Goal: Use online tool/utility: Utilize a website feature to perform a specific function

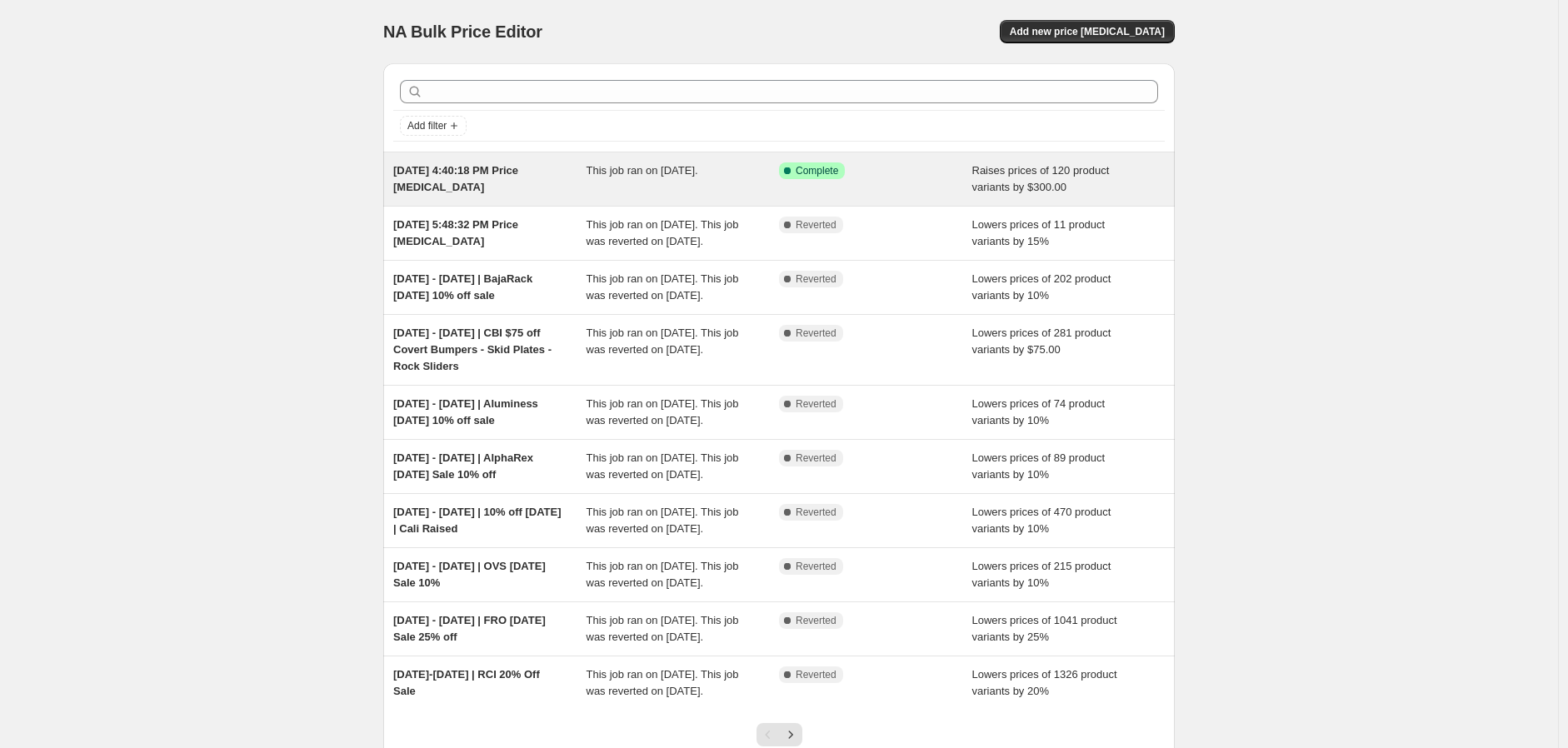
click at [519, 169] on span "[DATE] 4:40:18 PM Price [MEDICAL_DATA]" at bounding box center [455, 178] width 125 height 29
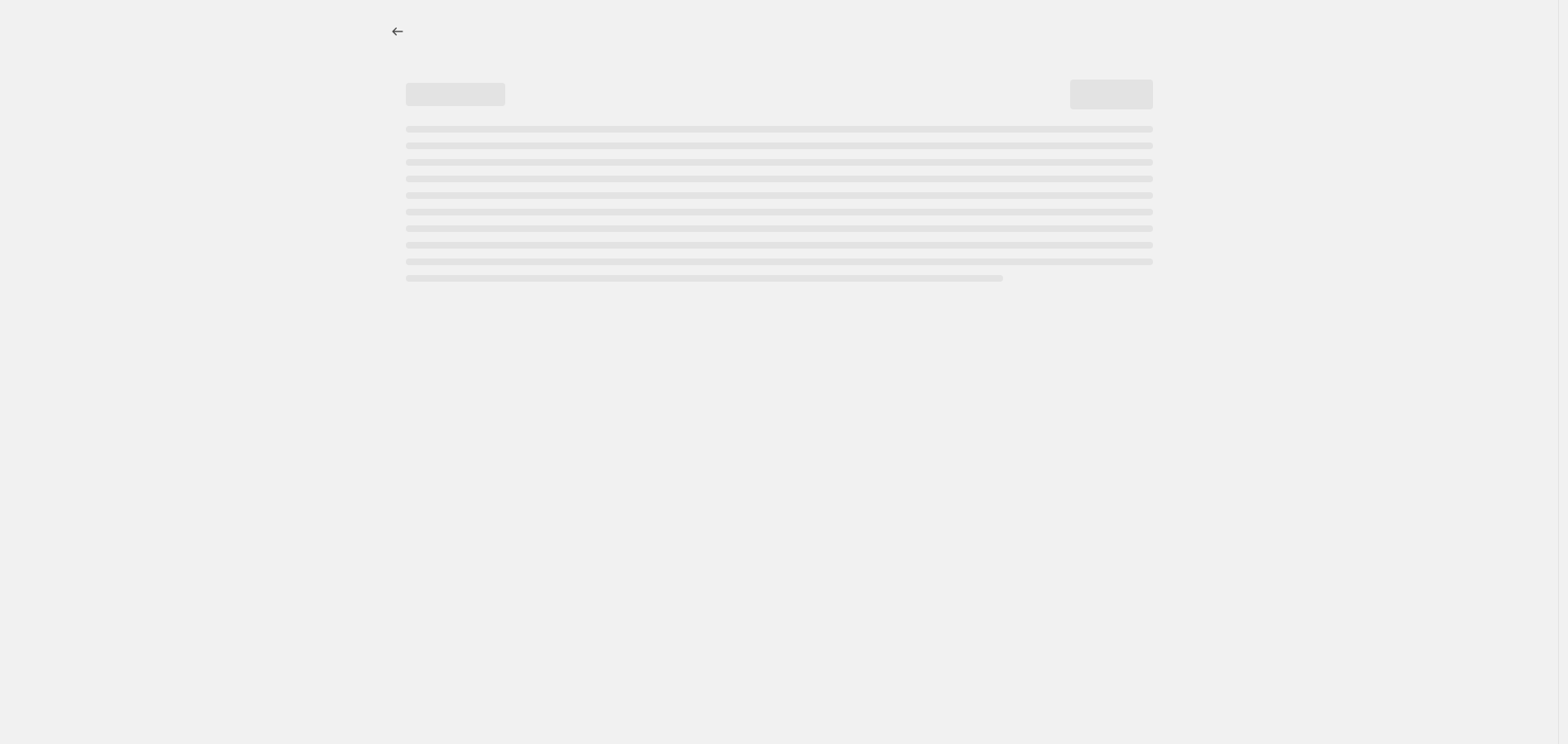
select select "by"
select select "no_change"
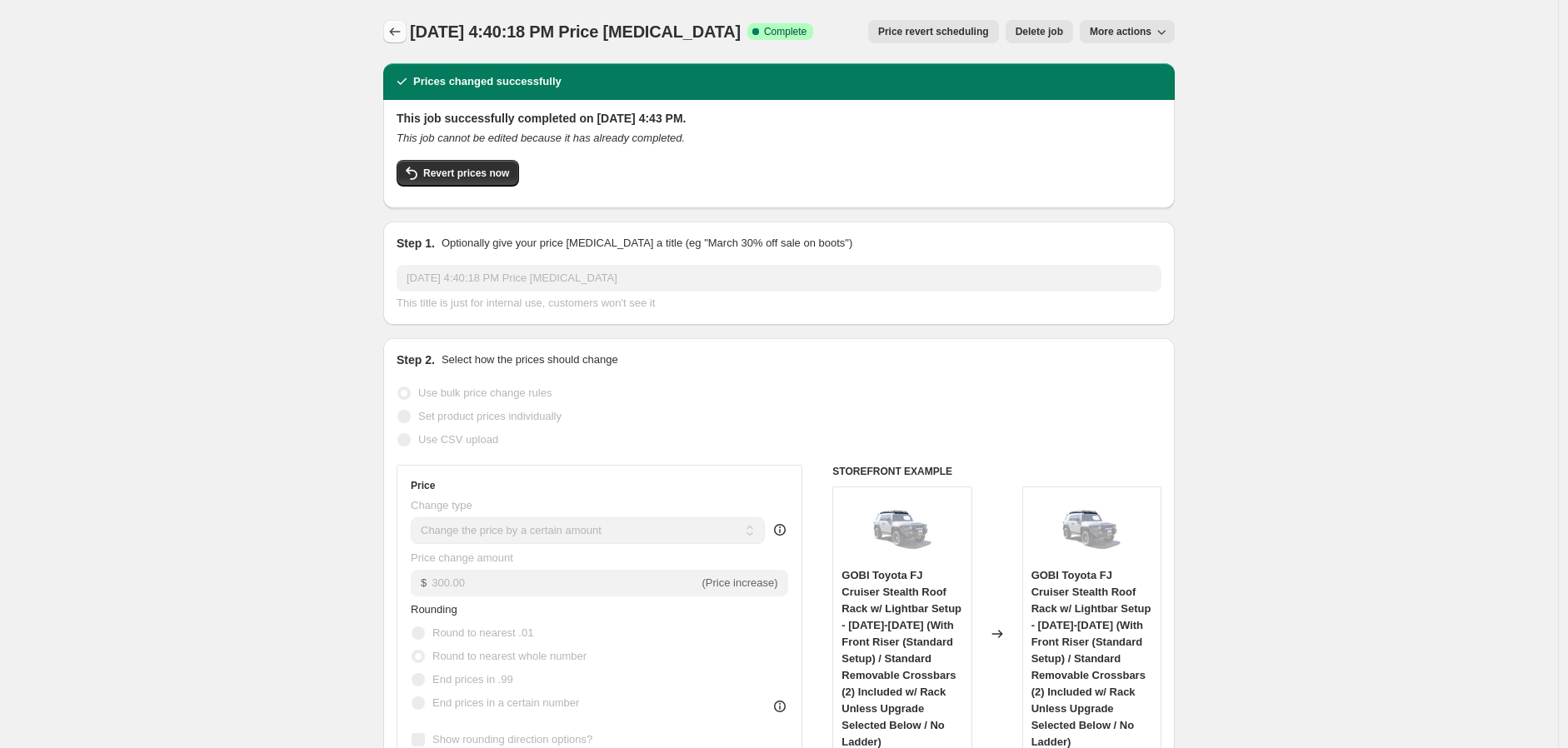
click at [400, 26] on icon "Price change jobs" at bounding box center [394, 31] width 17 height 17
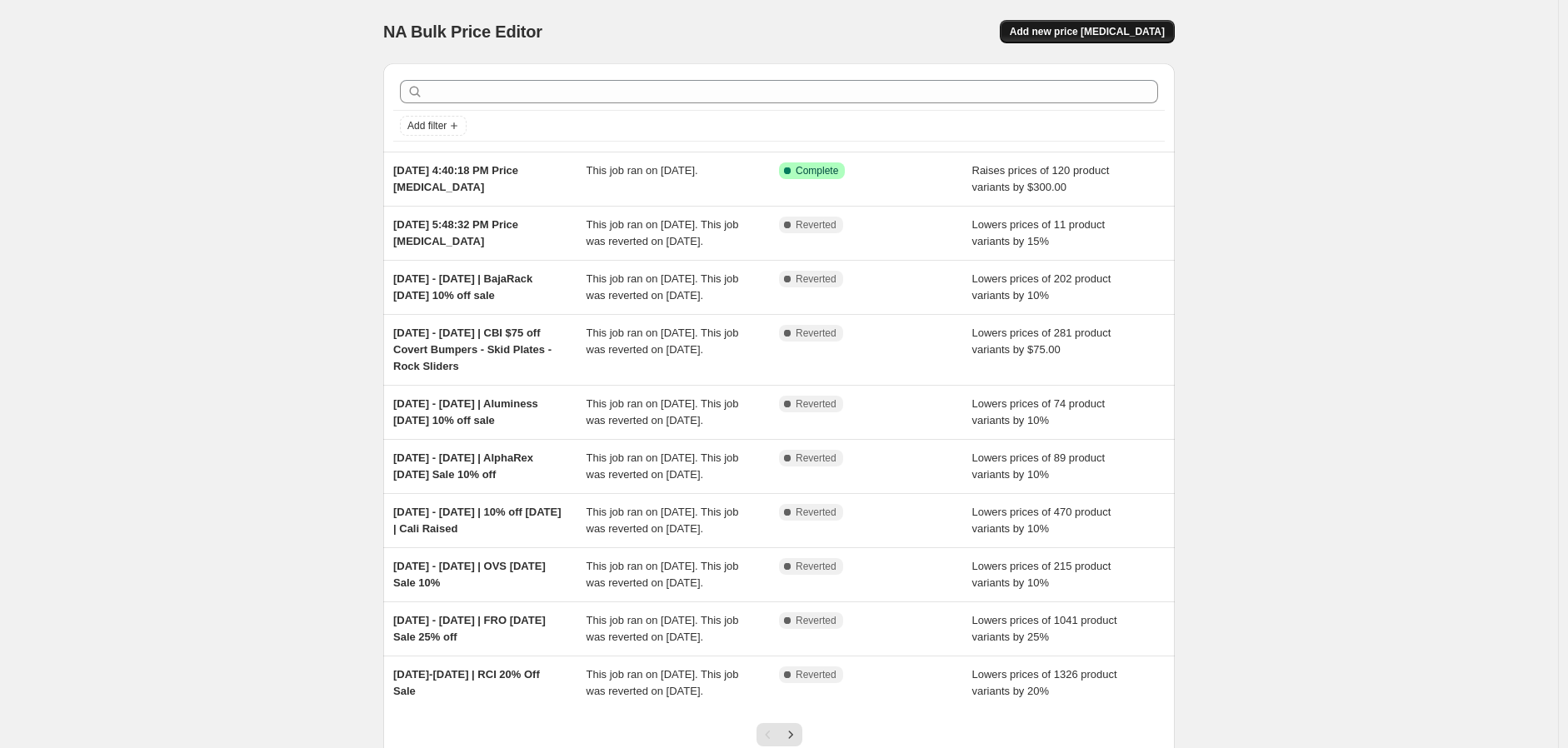
click at [1105, 32] on span "Add new price [MEDICAL_DATA]" at bounding box center [1087, 31] width 155 height 13
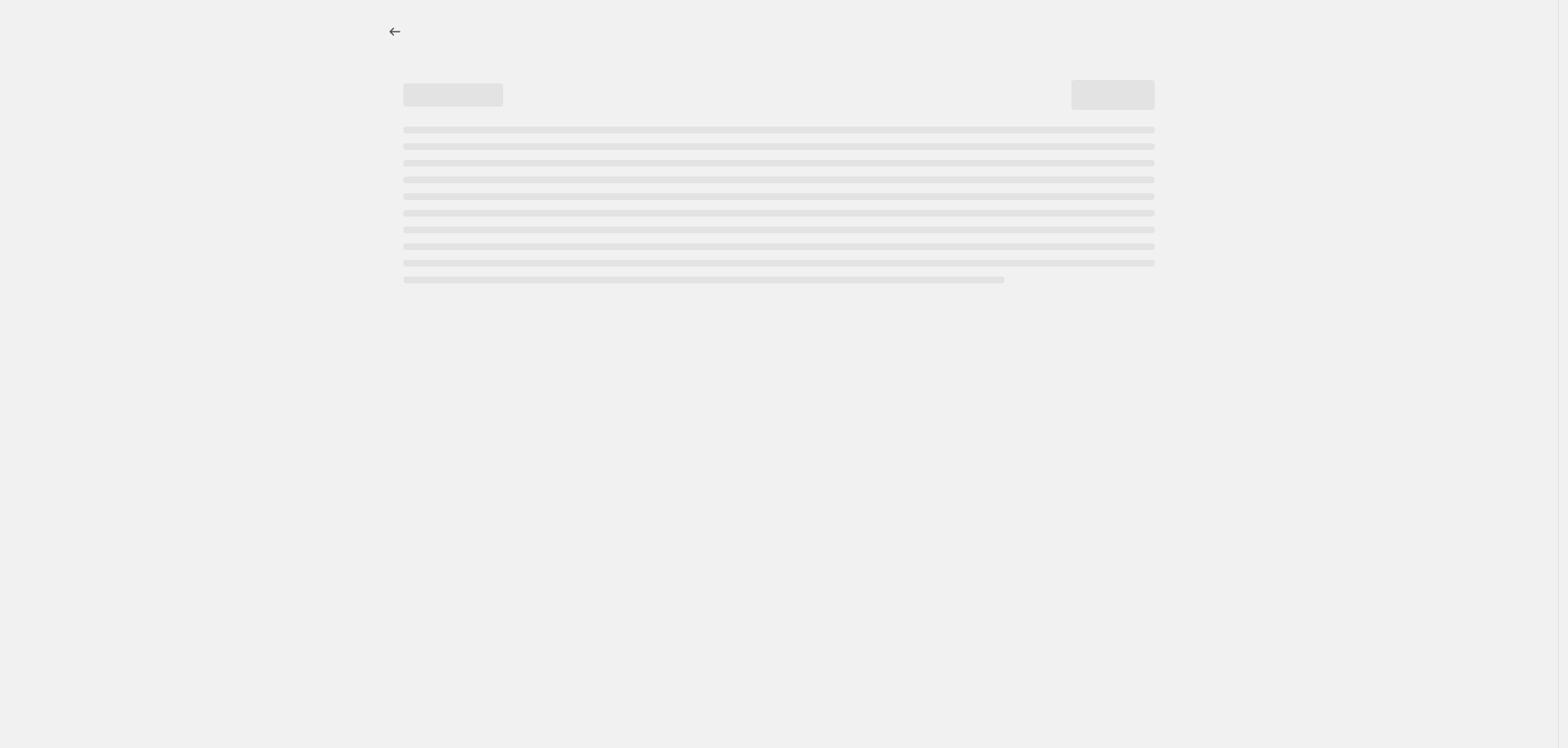
select select "percentage"
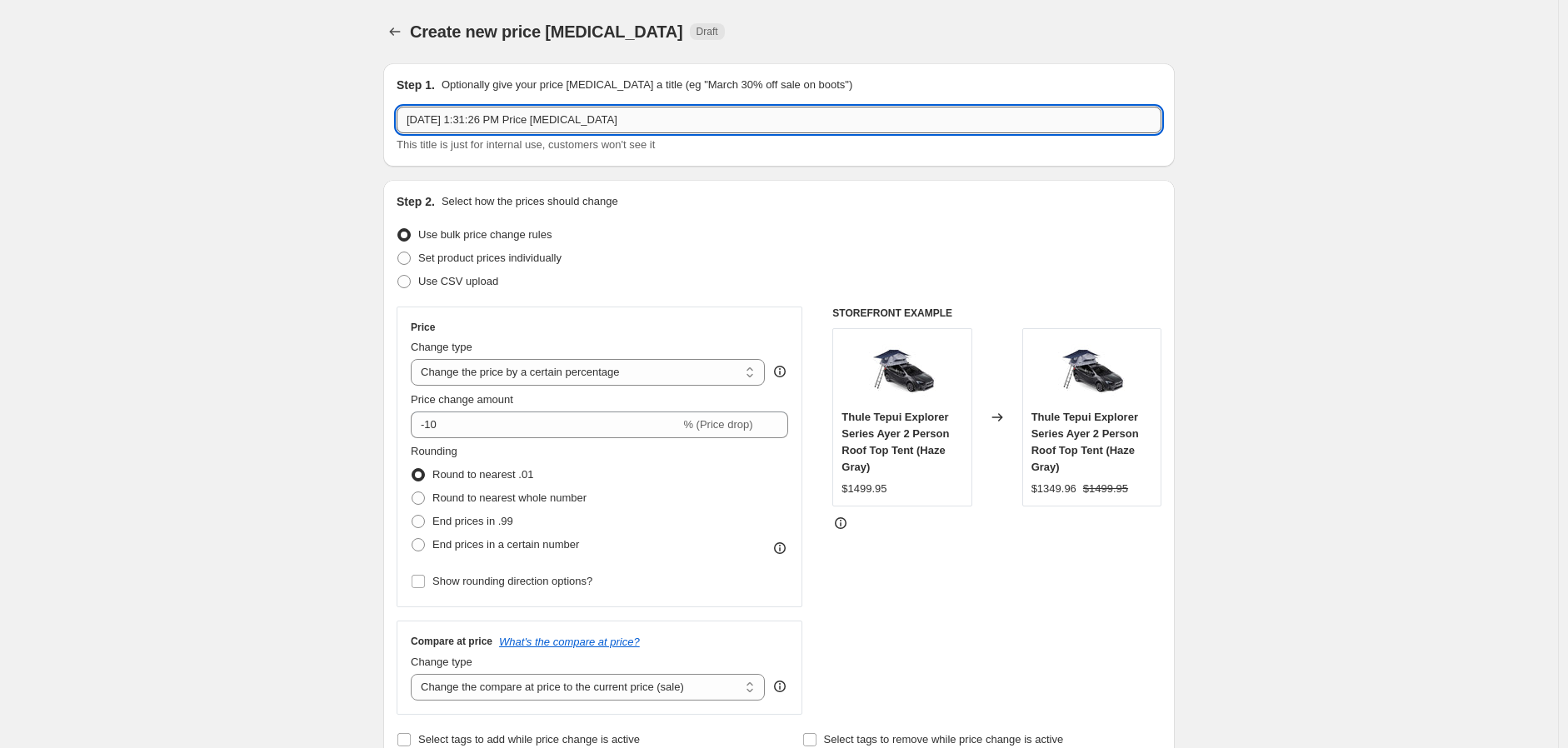
click at [542, 117] on input "[DATE] 1:31:26 PM Price [MEDICAL_DATA]" at bounding box center [780, 120] width 765 height 27
type input "10% discount | Prinsu, Sherpa and OVS | Only at night"
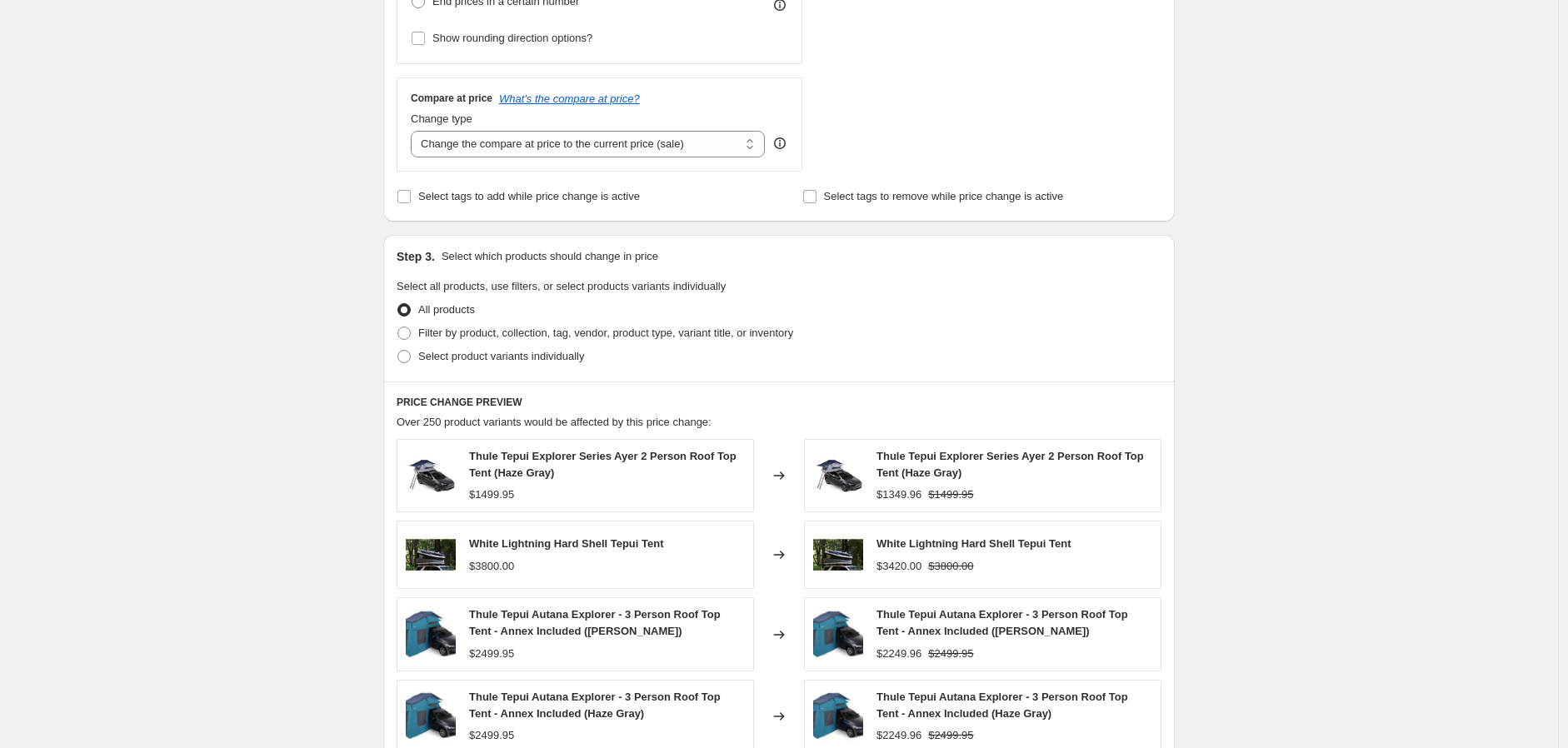
scroll to position [555, 0]
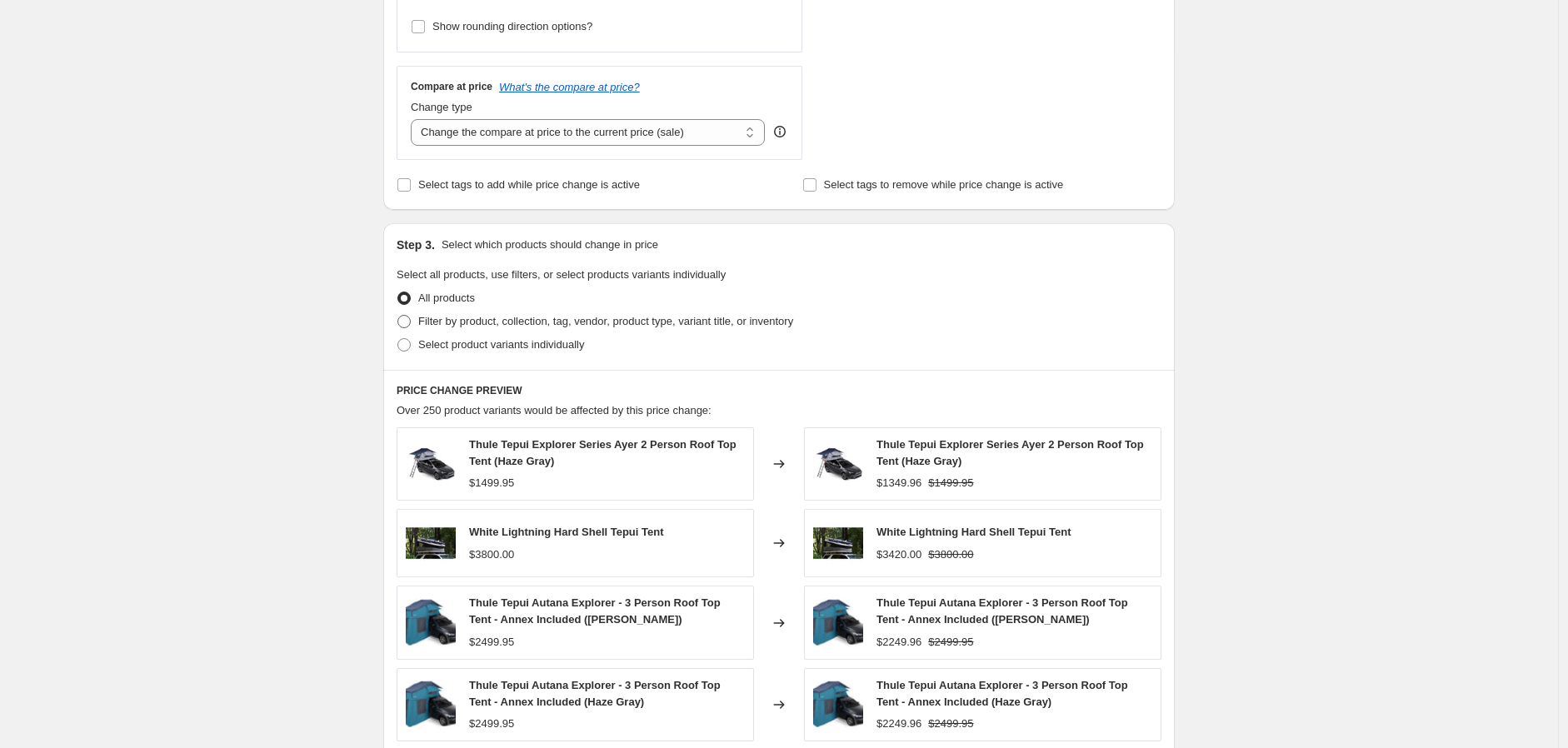
click at [521, 319] on span "Filter by product, collection, tag, vendor, product type, variant title, or inv…" at bounding box center [606, 321] width 375 height 12
click at [399, 316] on input "Filter by product, collection, tag, vendor, product type, variant title, or inv…" at bounding box center [398, 315] width 1 height 1
radio input "true"
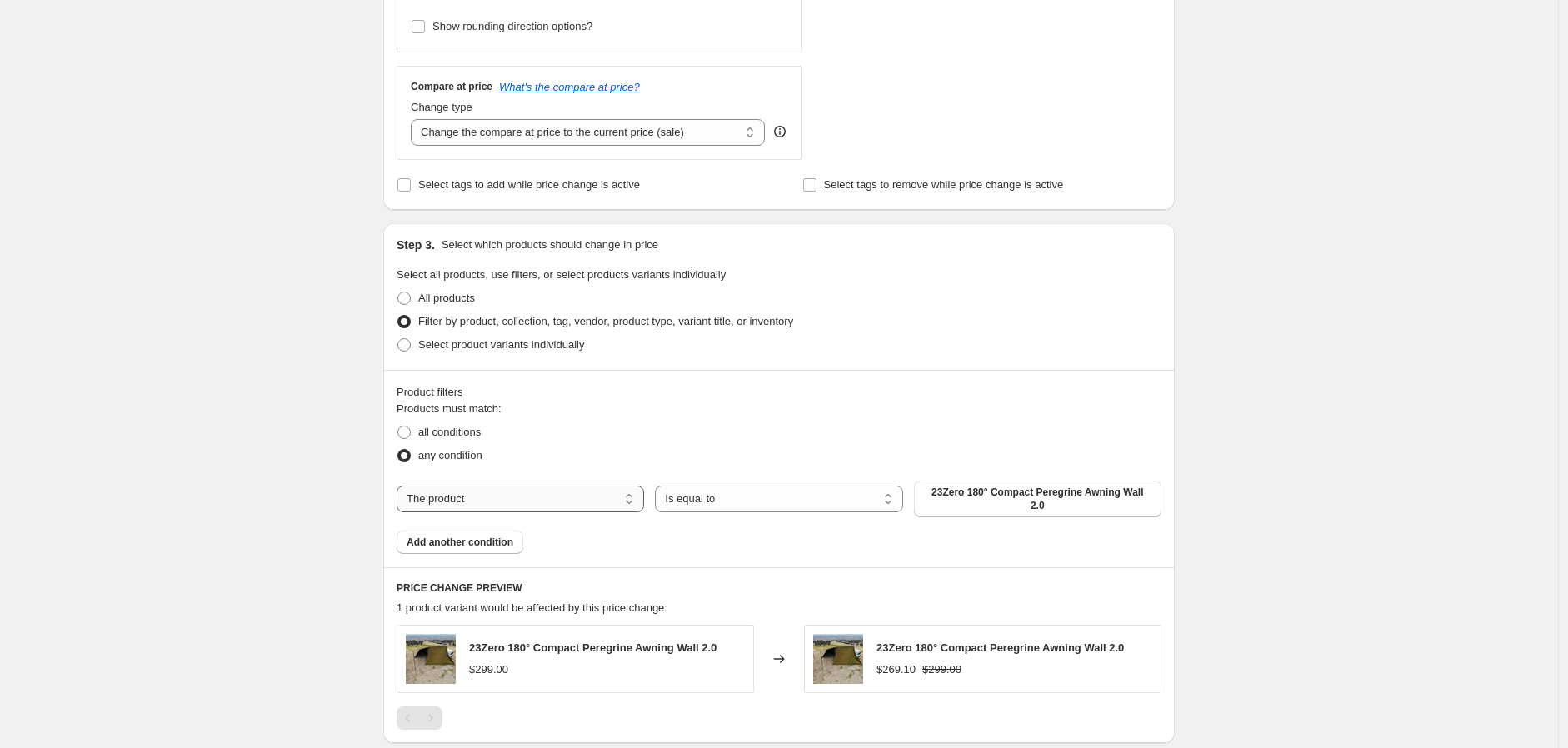
click at [565, 492] on select "The product The product's collection The product's tag The product's vendor The…" at bounding box center [520, 499] width 248 height 27
select select "vendor"
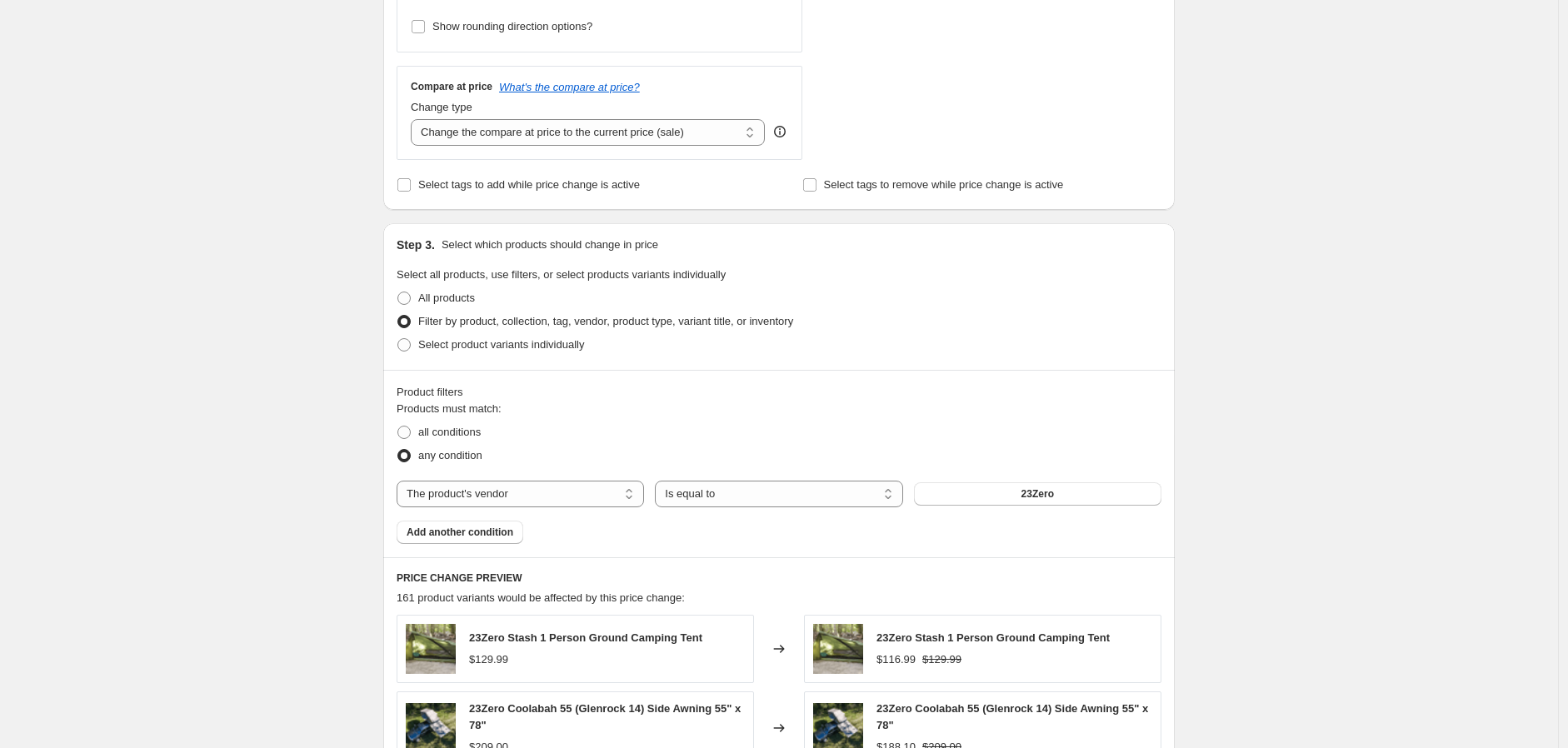
click at [1034, 494] on span "23Zero" at bounding box center [1038, 493] width 33 height 13
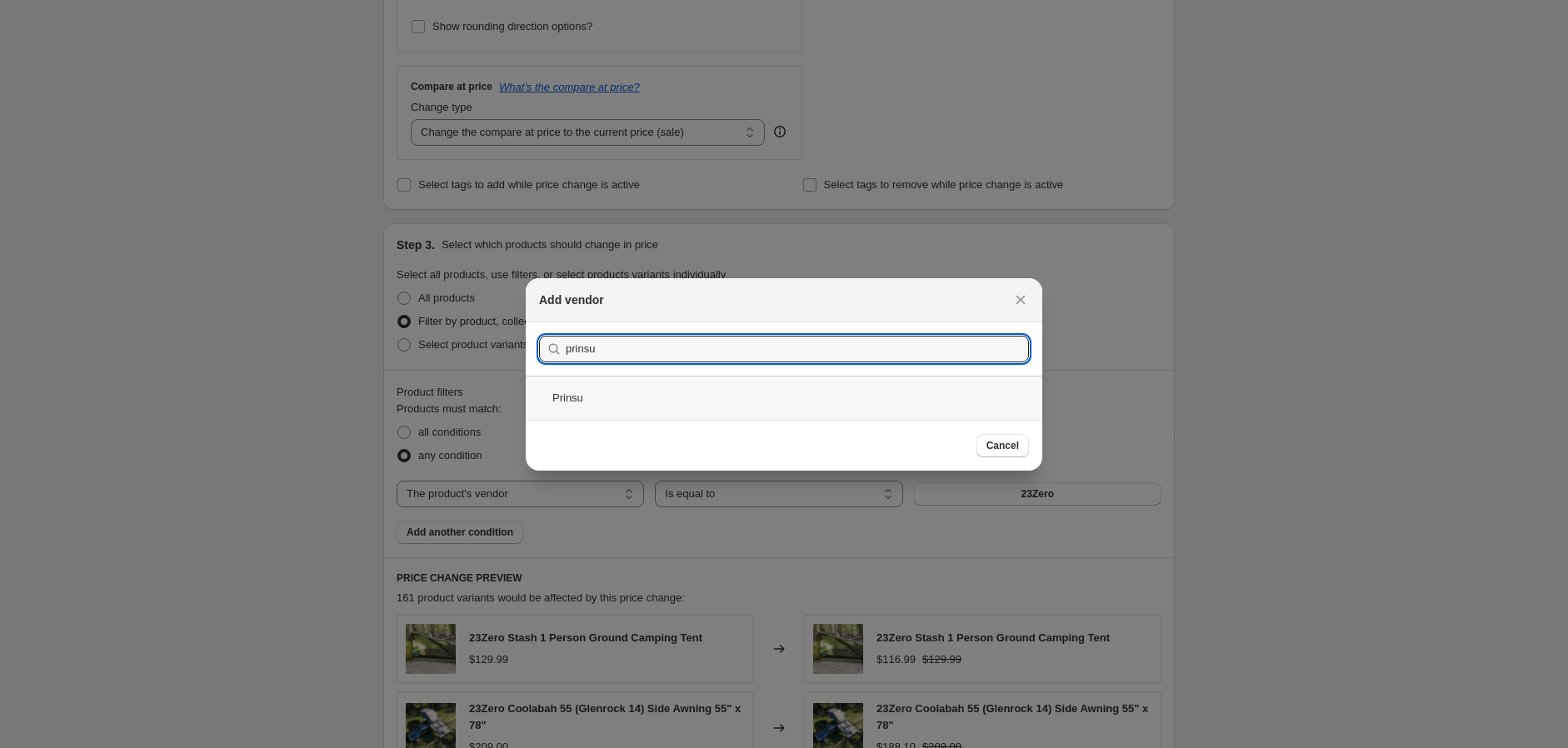
type input "prinsu"
click at [585, 404] on div "Prinsu" at bounding box center [784, 398] width 517 height 44
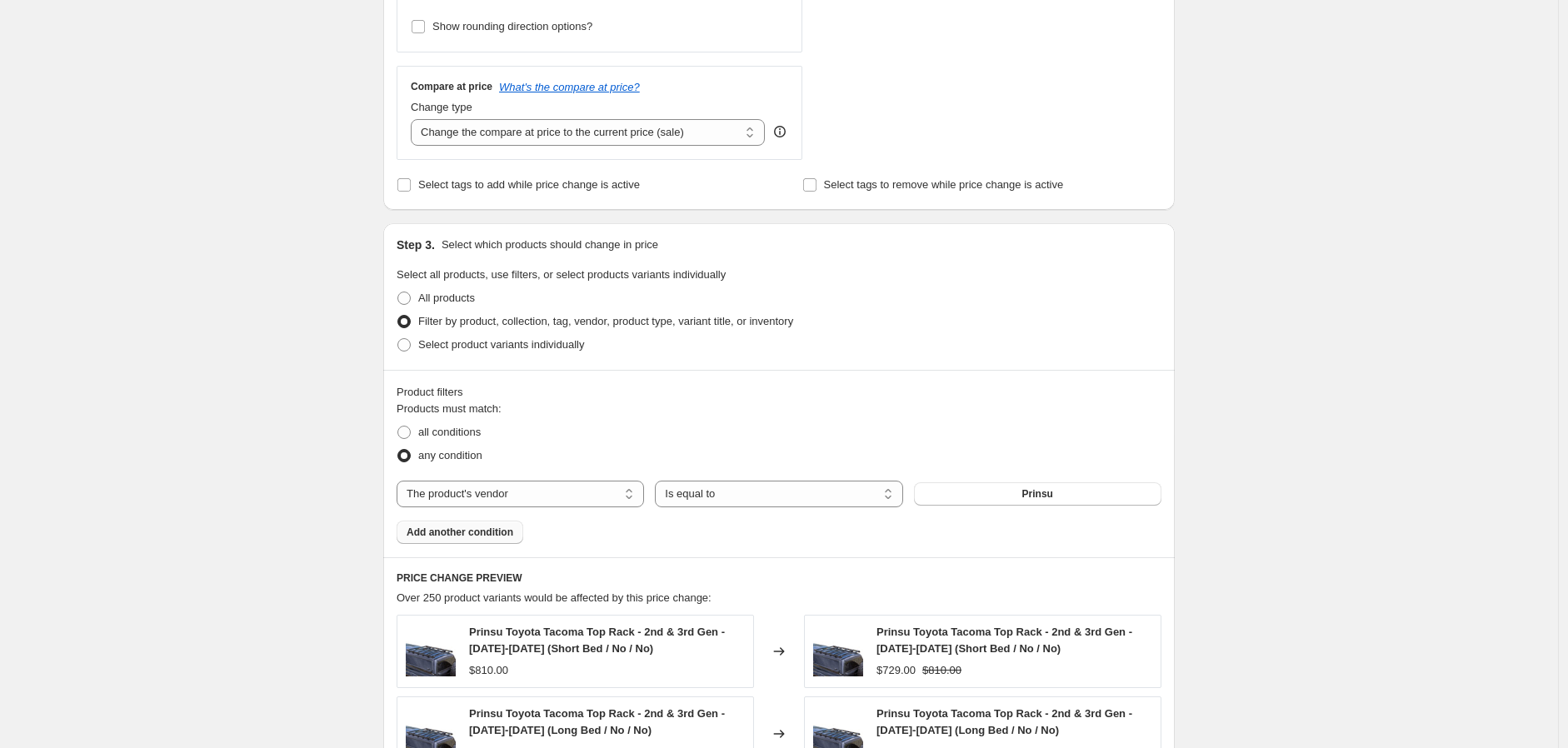
click at [492, 526] on span "Add another condition" at bounding box center [460, 531] width 107 height 13
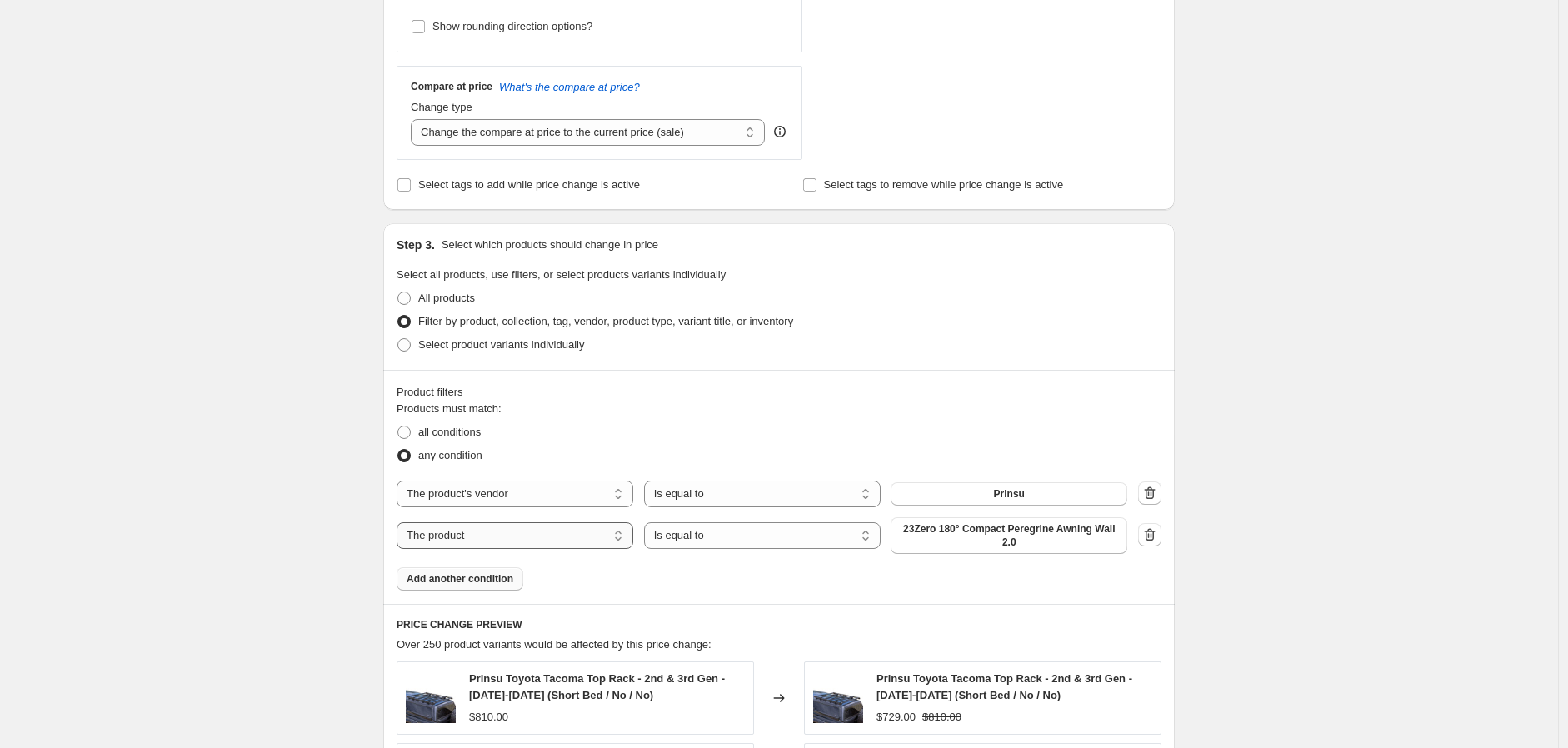
click at [576, 536] on select "The product The product's collection The product's tag The product's vendor The…" at bounding box center [515, 535] width 237 height 27
select select "vendor"
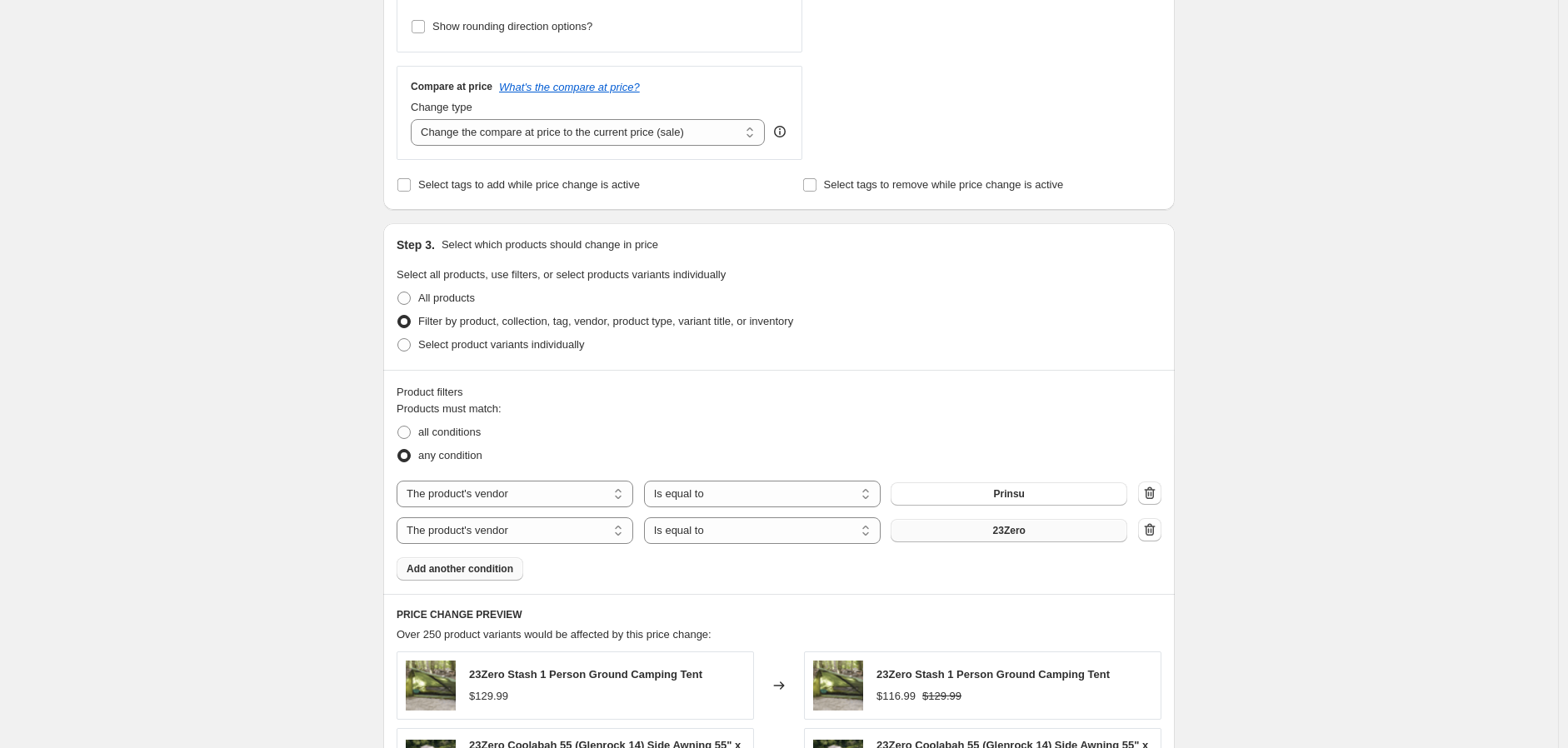
click at [1026, 533] on span "23Zero" at bounding box center [1010, 530] width 33 height 13
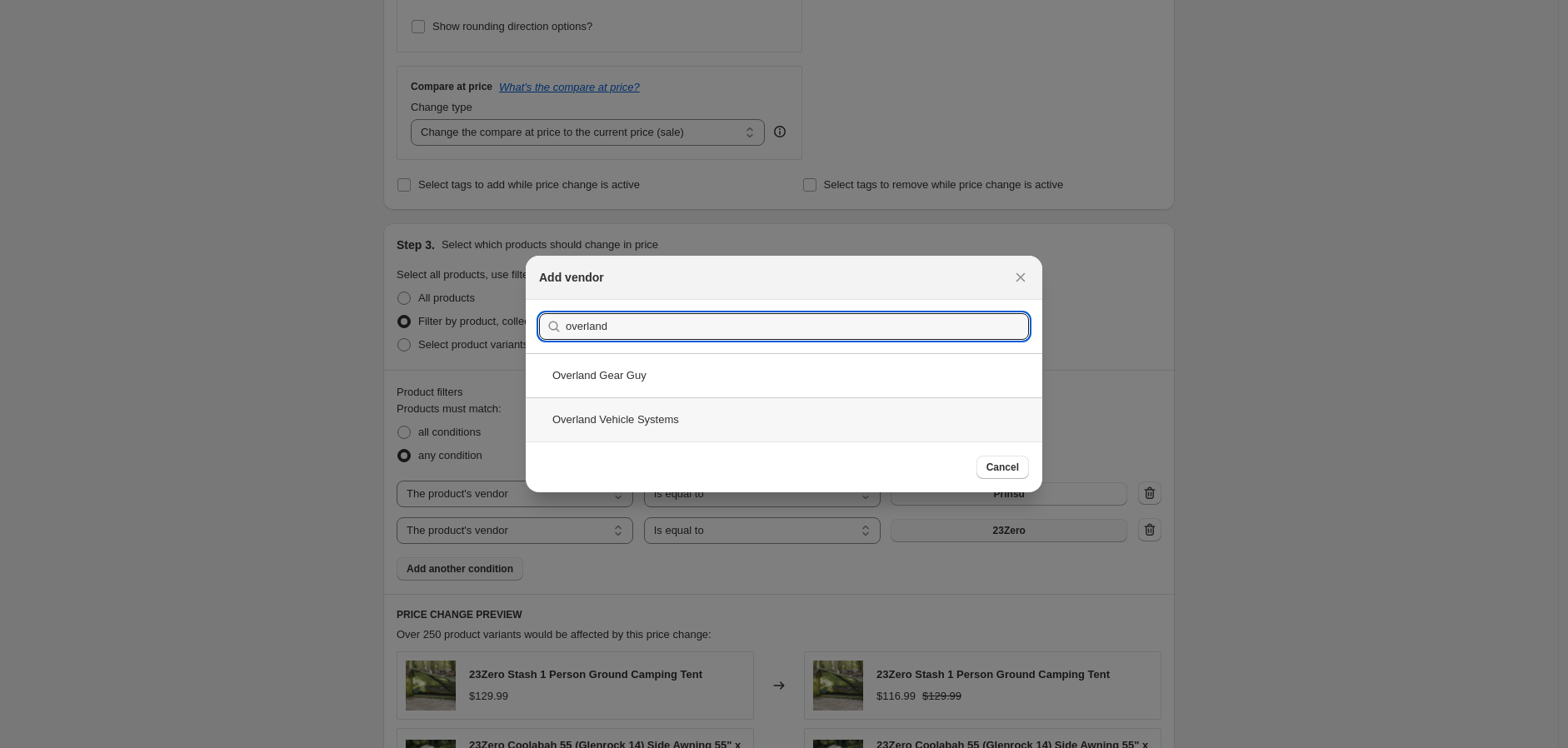
type input "overland"
click at [687, 419] on div "Overland Vehicle Systems" at bounding box center [784, 420] width 517 height 44
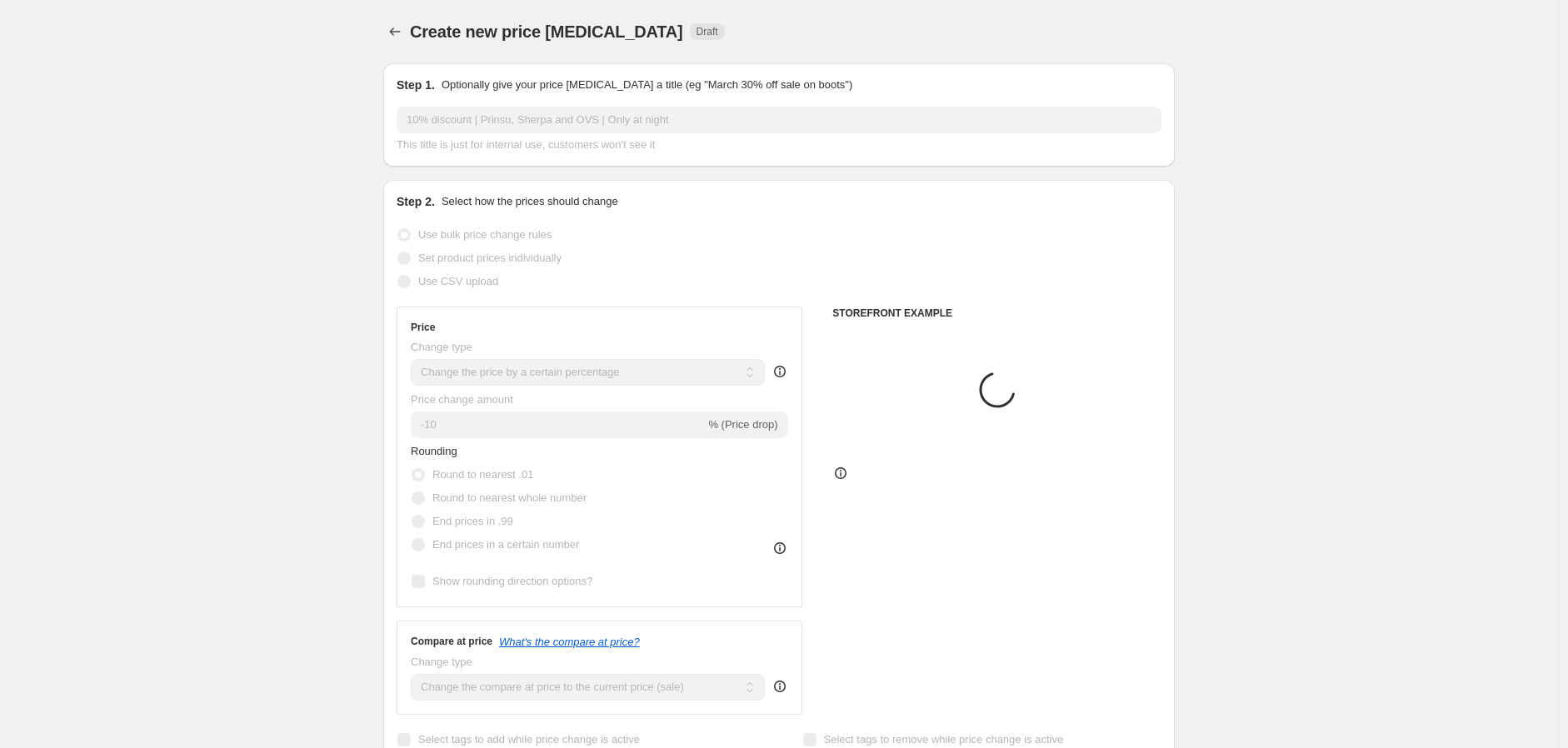
scroll to position [555, 0]
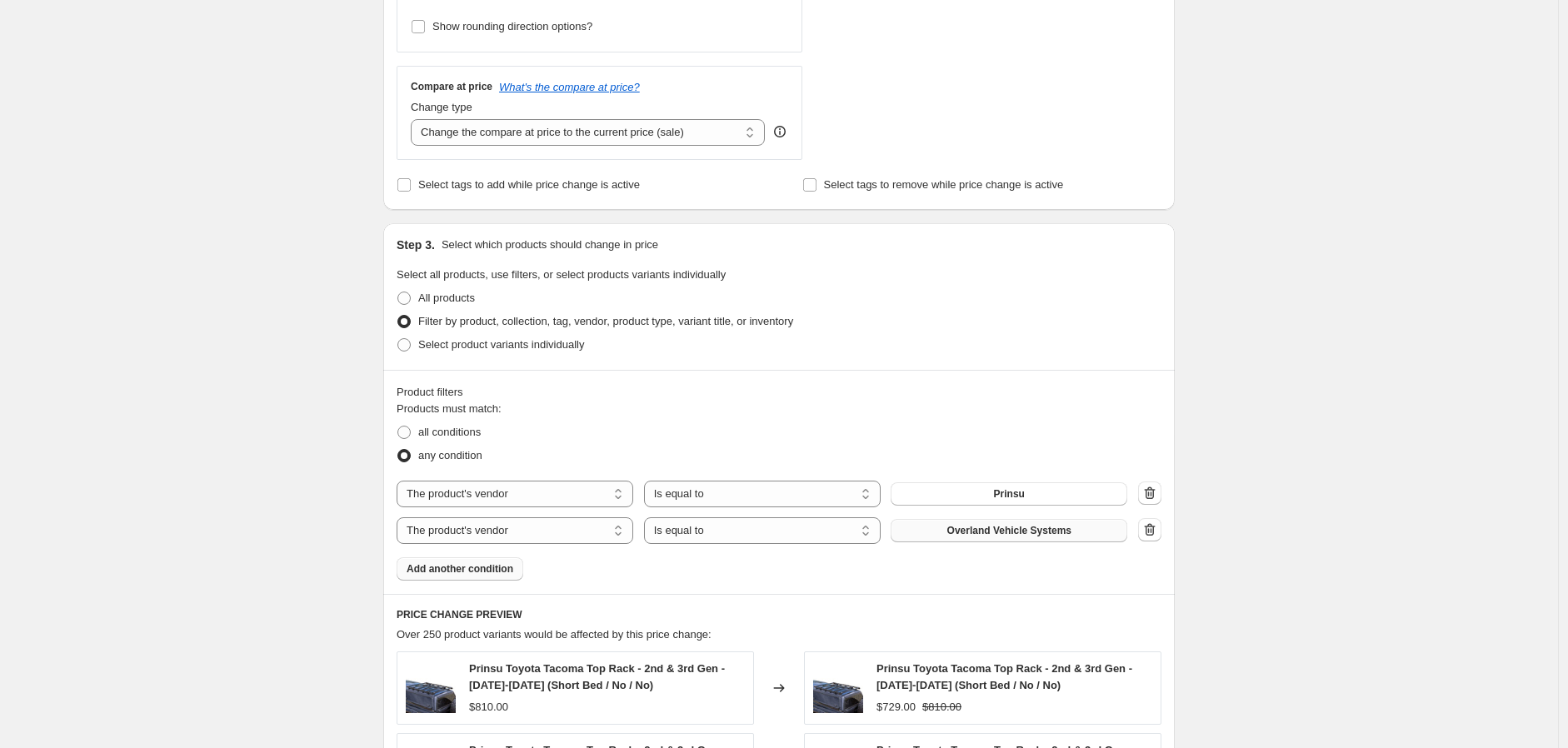
click at [500, 569] on span "Add another condition" at bounding box center [460, 568] width 107 height 13
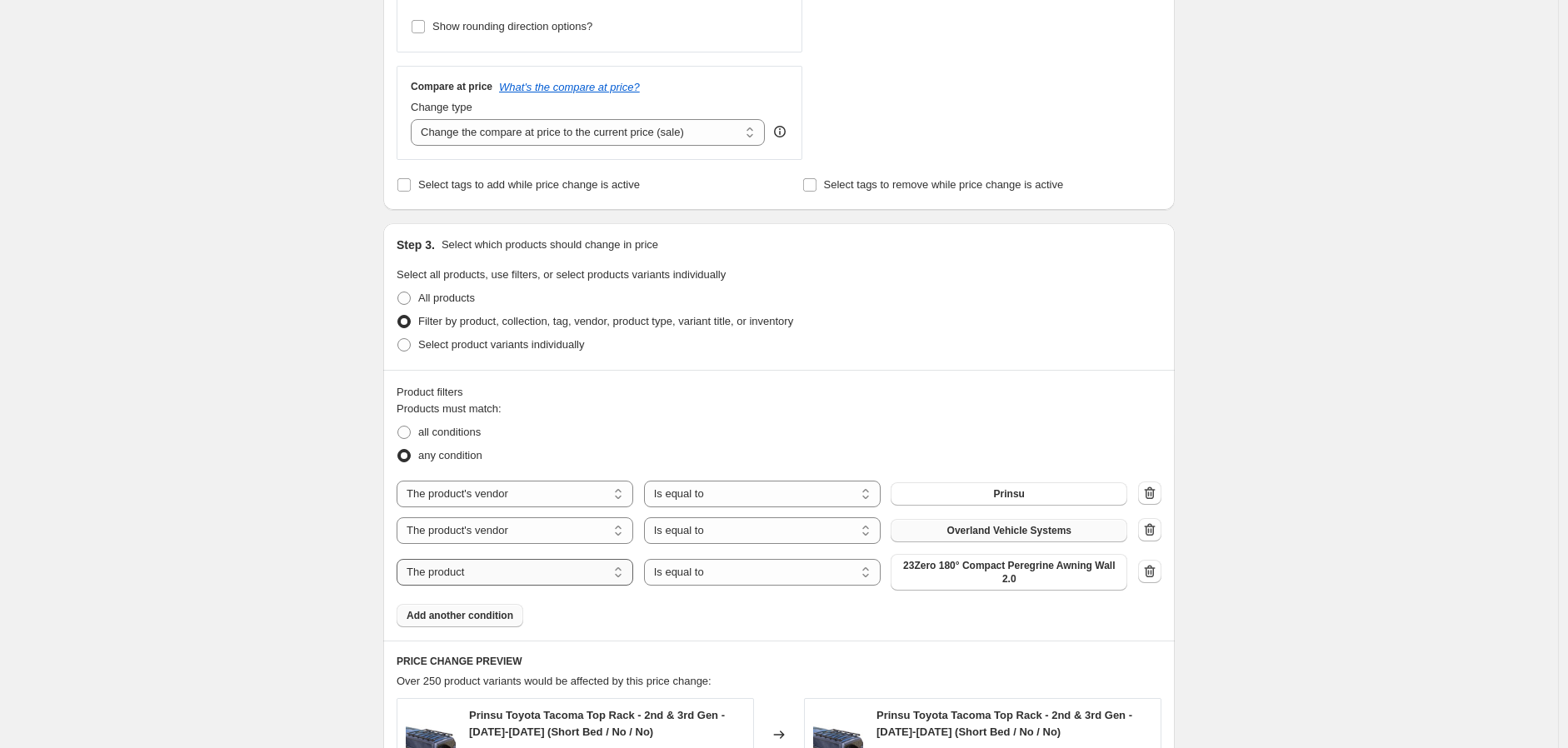
click at [592, 577] on select "The product The product's collection The product's tag The product's vendor The…" at bounding box center [515, 572] width 237 height 27
select select "vendor"
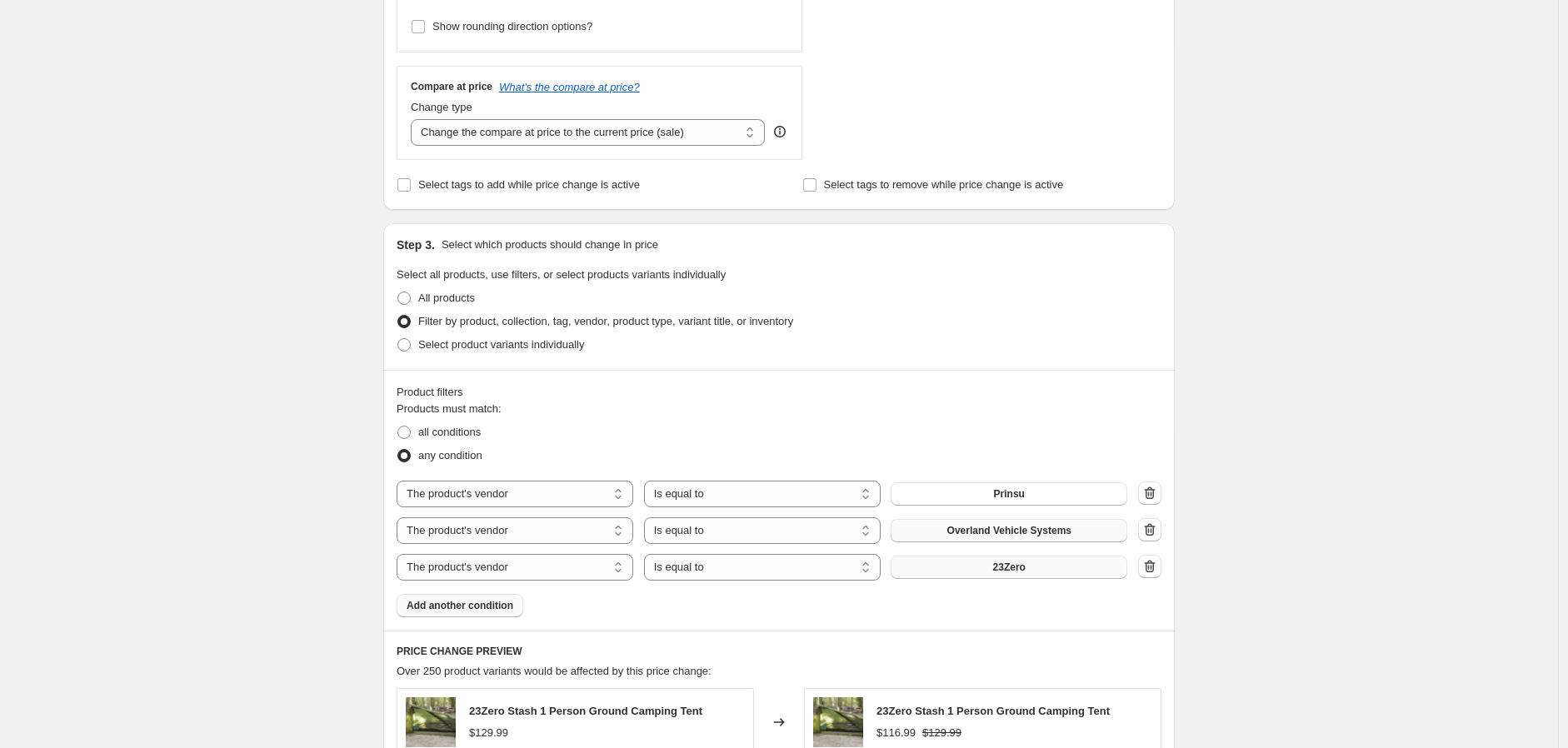
click at [1018, 574] on button "23Zero" at bounding box center [1009, 567] width 237 height 23
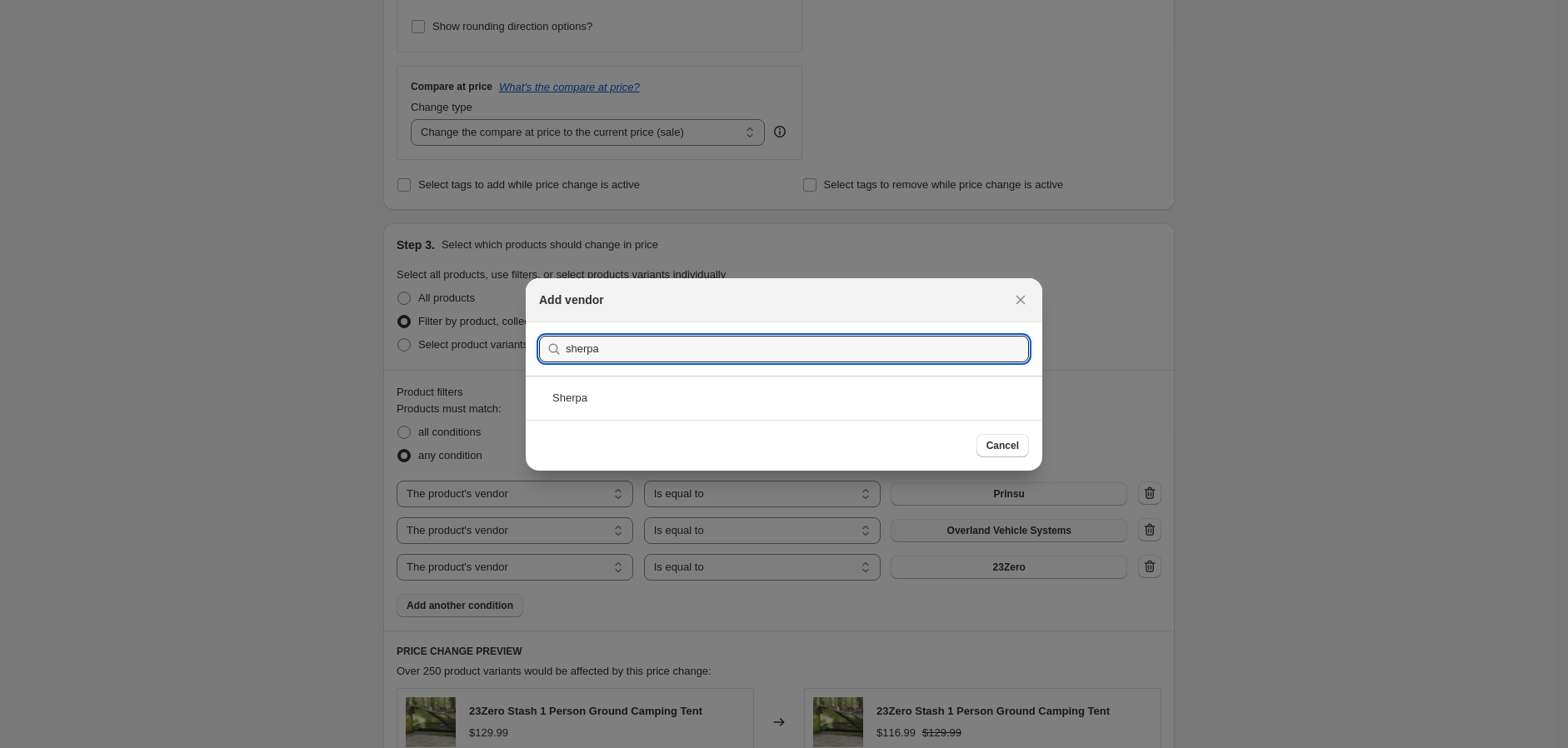
type input "sherpa"
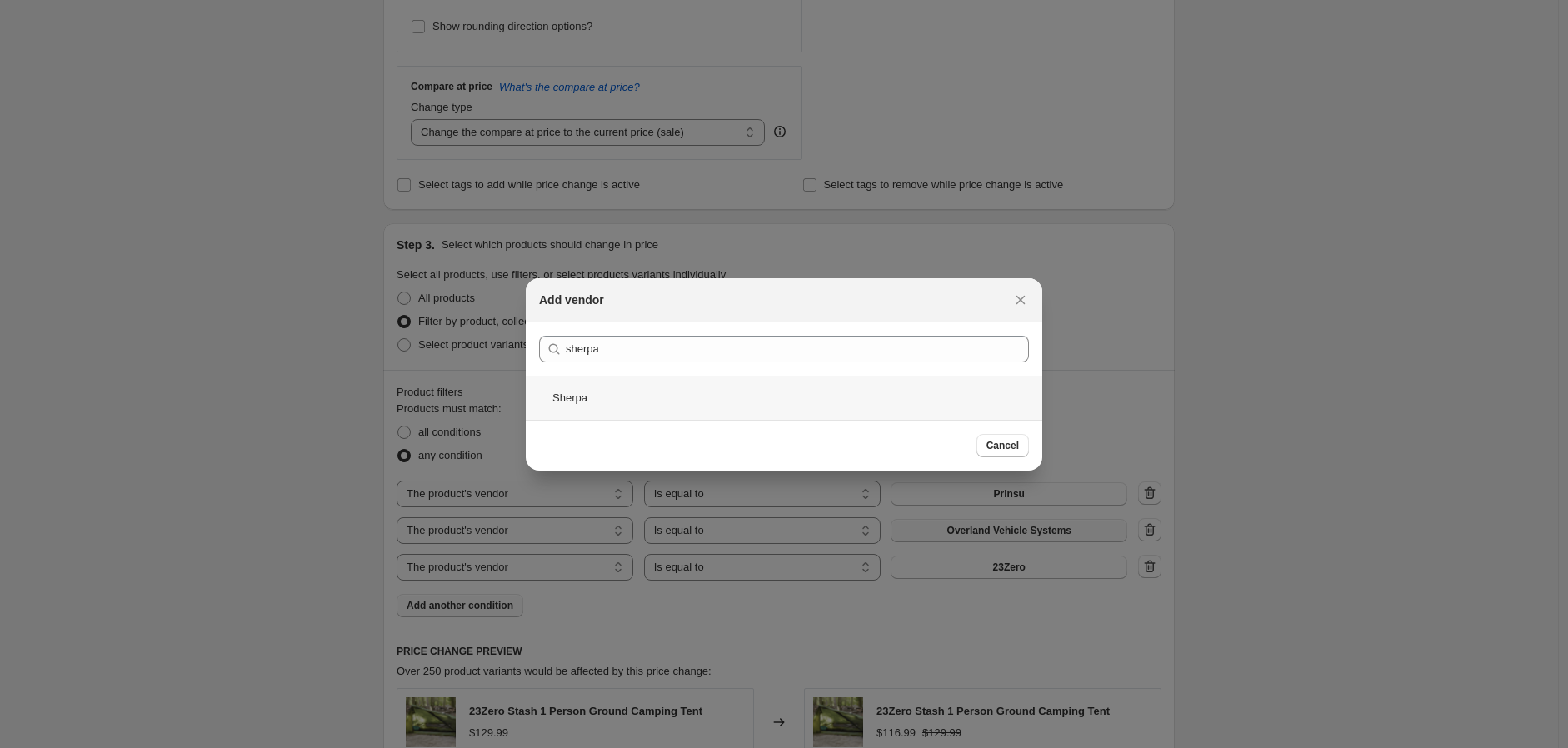
click at [678, 390] on div "Sherpa" at bounding box center [784, 398] width 517 height 44
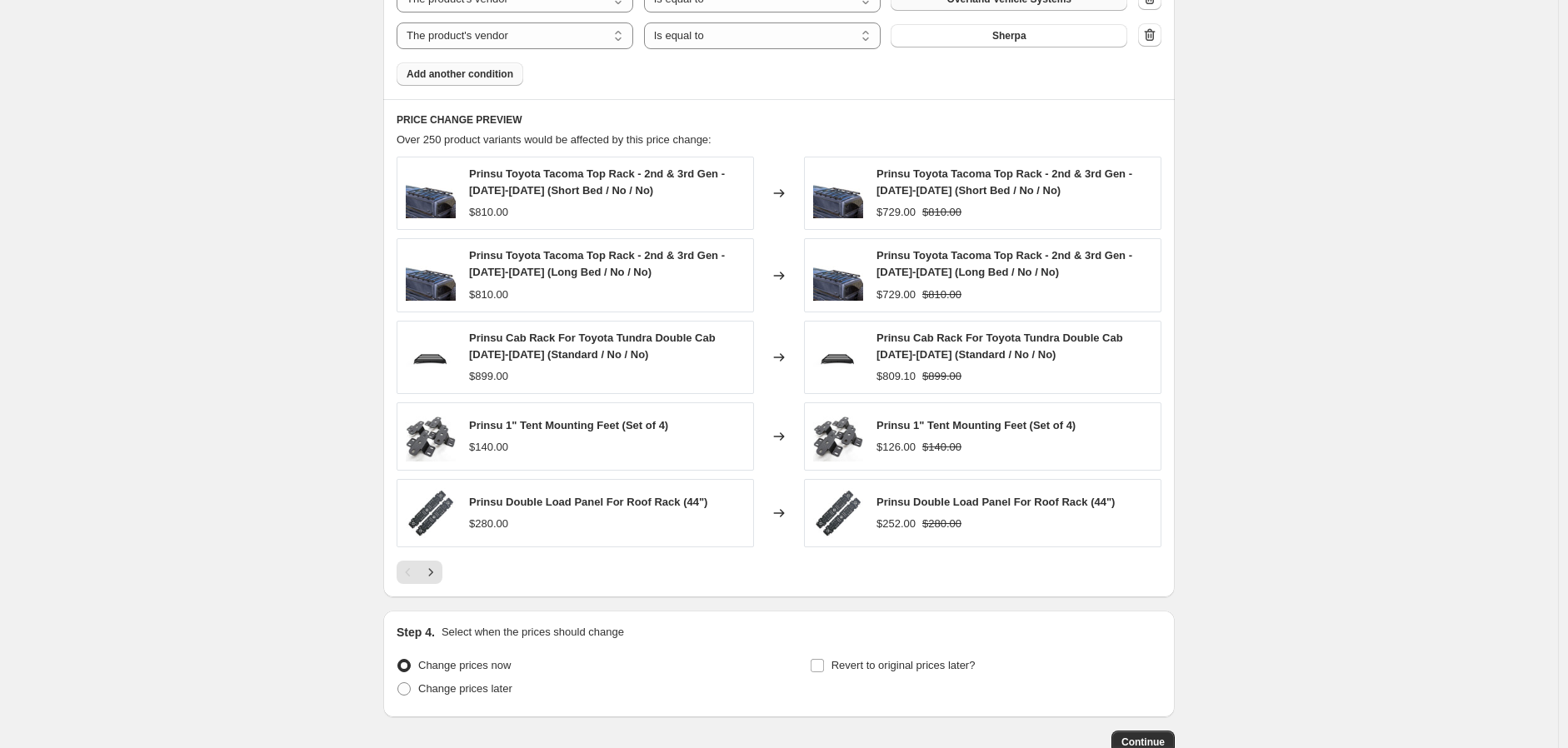
scroll to position [1193, 0]
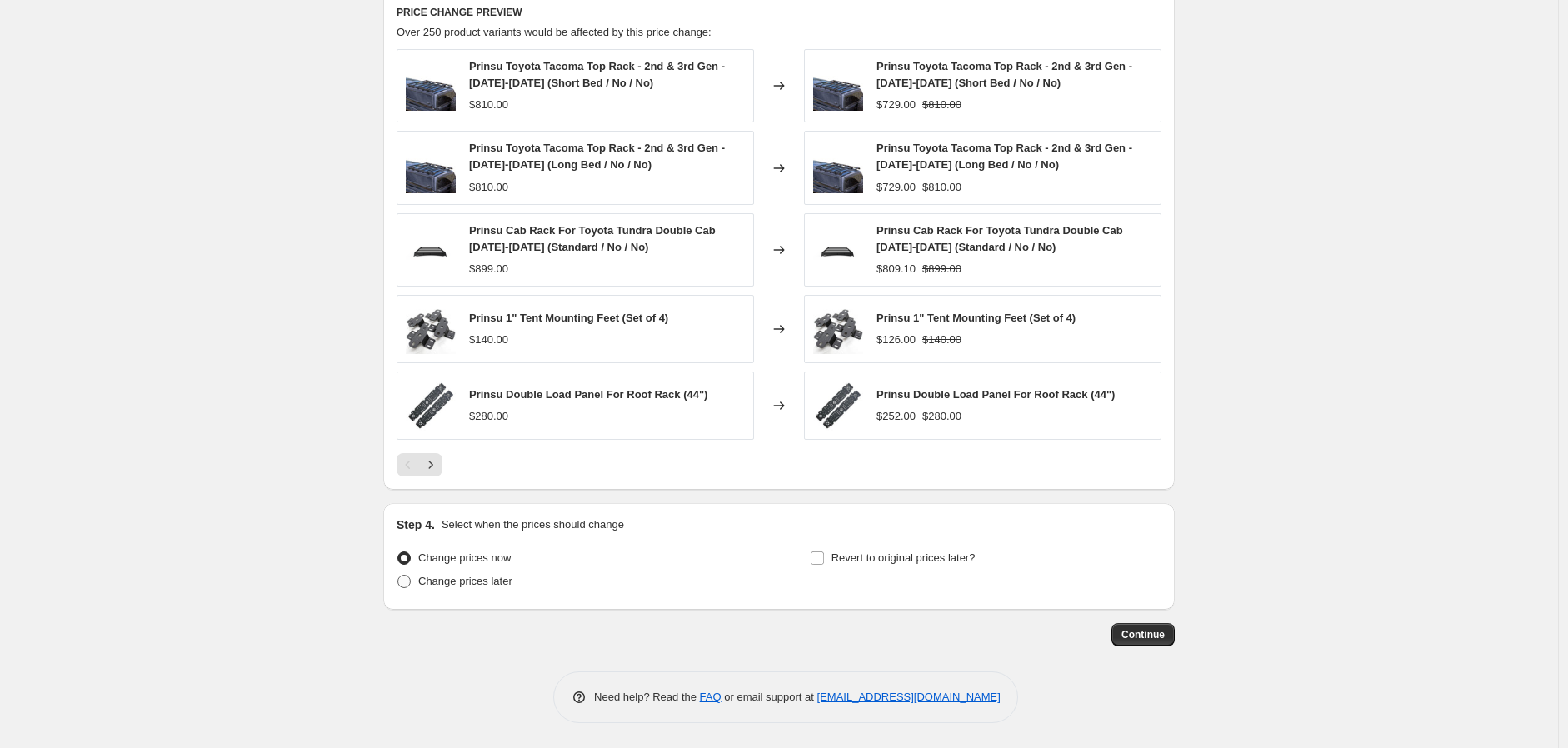
click at [508, 588] on span "Change prices later" at bounding box center [465, 581] width 94 height 17
click at [399, 575] on input "Change prices later" at bounding box center [398, 575] width 1 height 1
radio input "true"
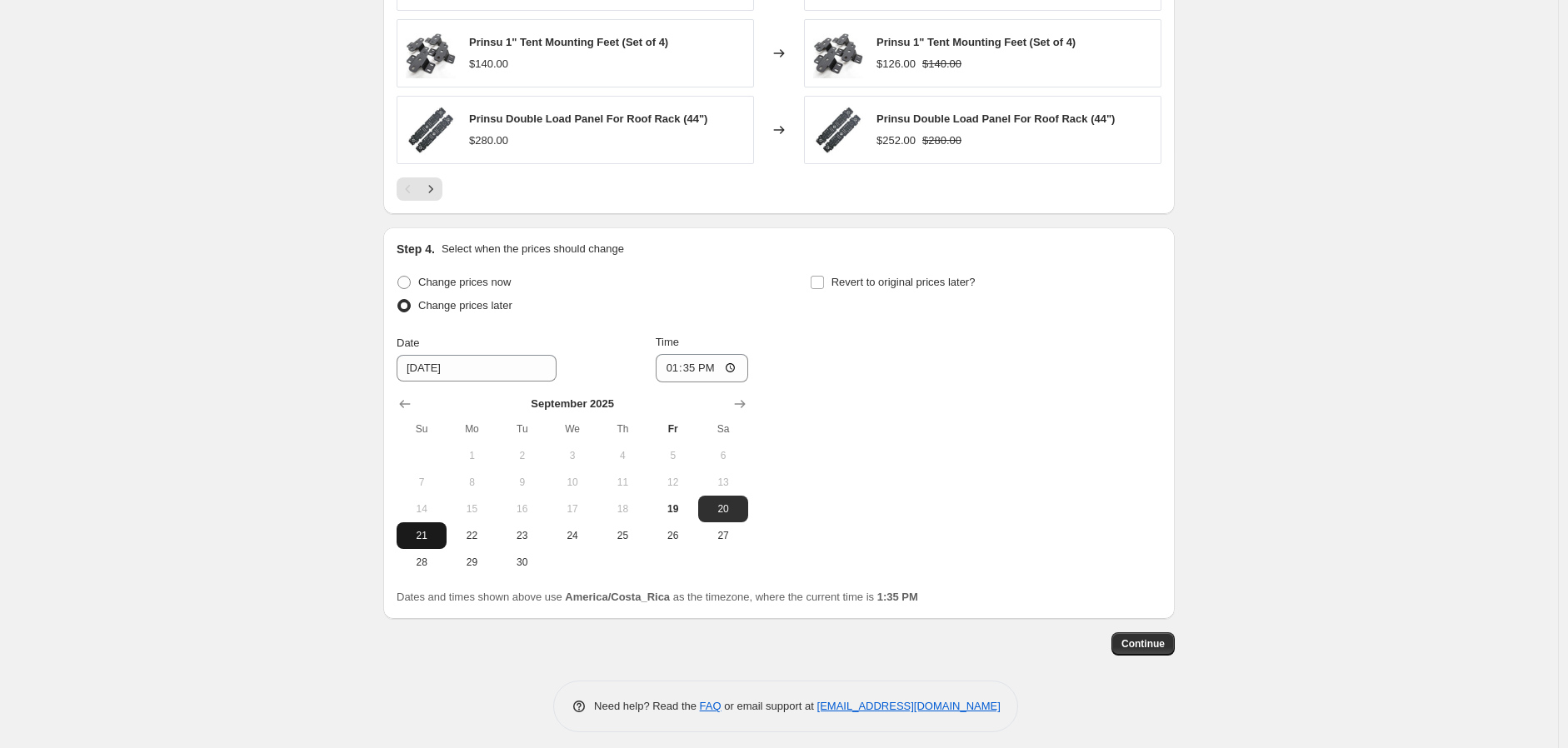
scroll to position [1470, 0]
click at [684, 503] on span "19" at bounding box center [673, 507] width 36 height 13
type input "[DATE]"
click at [734, 369] on input "13:35" at bounding box center [702, 366] width 93 height 28
click at [739, 369] on input "13:35" at bounding box center [702, 366] width 93 height 28
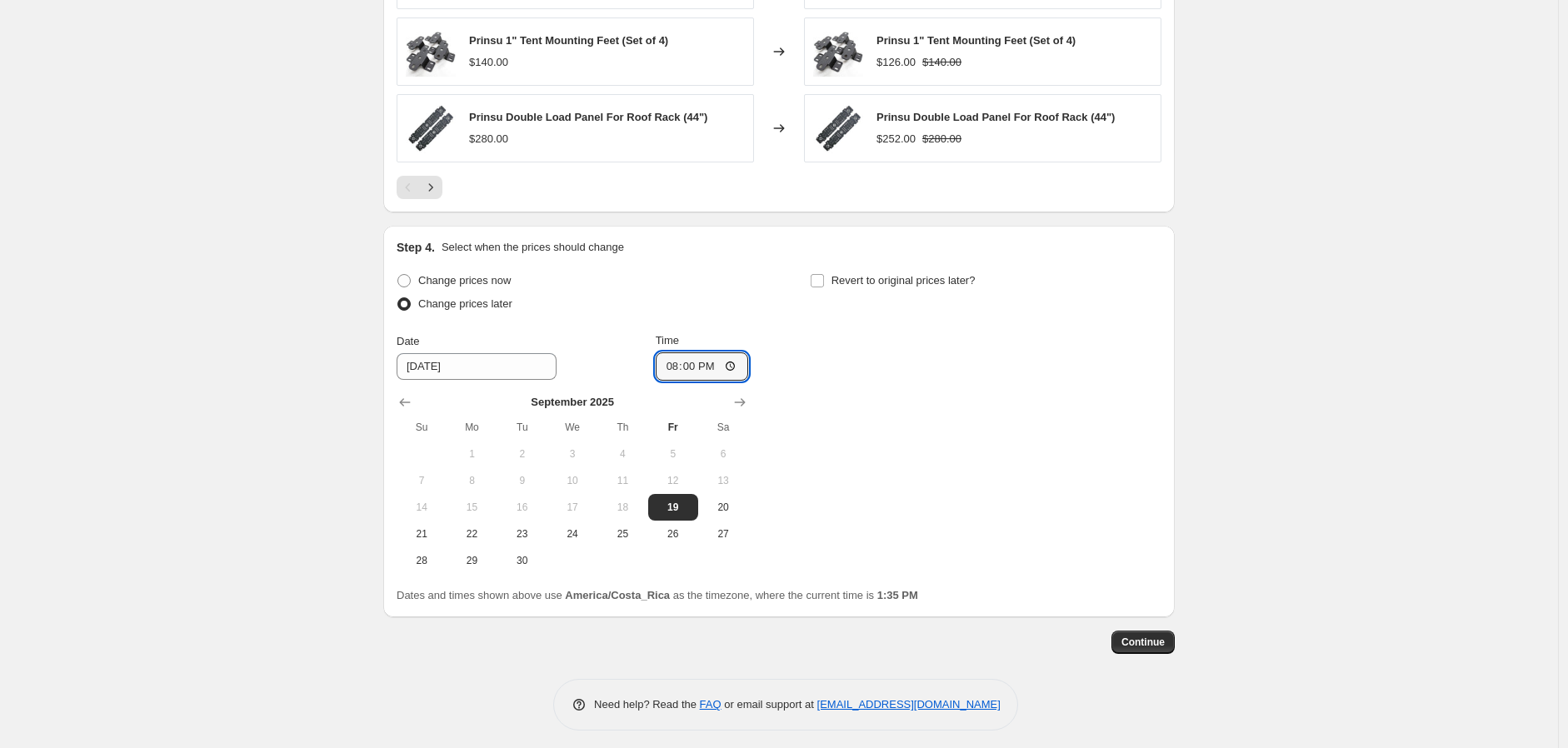
type input "20:00"
click at [851, 399] on div "Change prices now Change prices later Date [DATE] Time 20:00 [DATE] Su Mo Tu We…" at bounding box center [780, 421] width 765 height 304
click at [821, 276] on input "Revert to original prices later?" at bounding box center [817, 280] width 13 height 13
checkbox input "true"
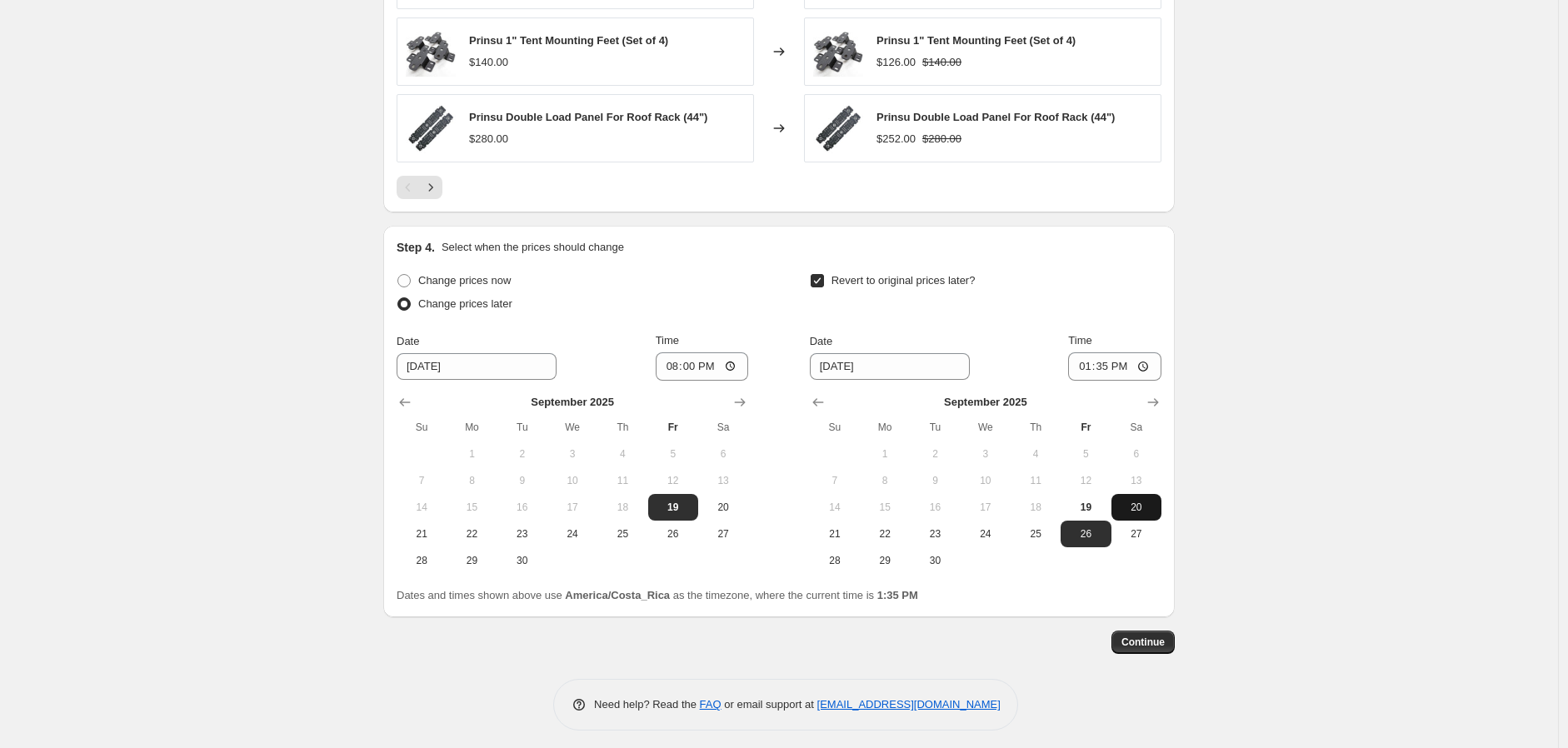
click at [1143, 508] on span "20" at bounding box center [1136, 507] width 36 height 13
type input "[DATE]"
click at [1147, 366] on input "13:35" at bounding box center [1114, 366] width 93 height 28
type input "08:00"
click at [1103, 293] on div "Revert to original prices later?" at bounding box center [986, 294] width 352 height 50
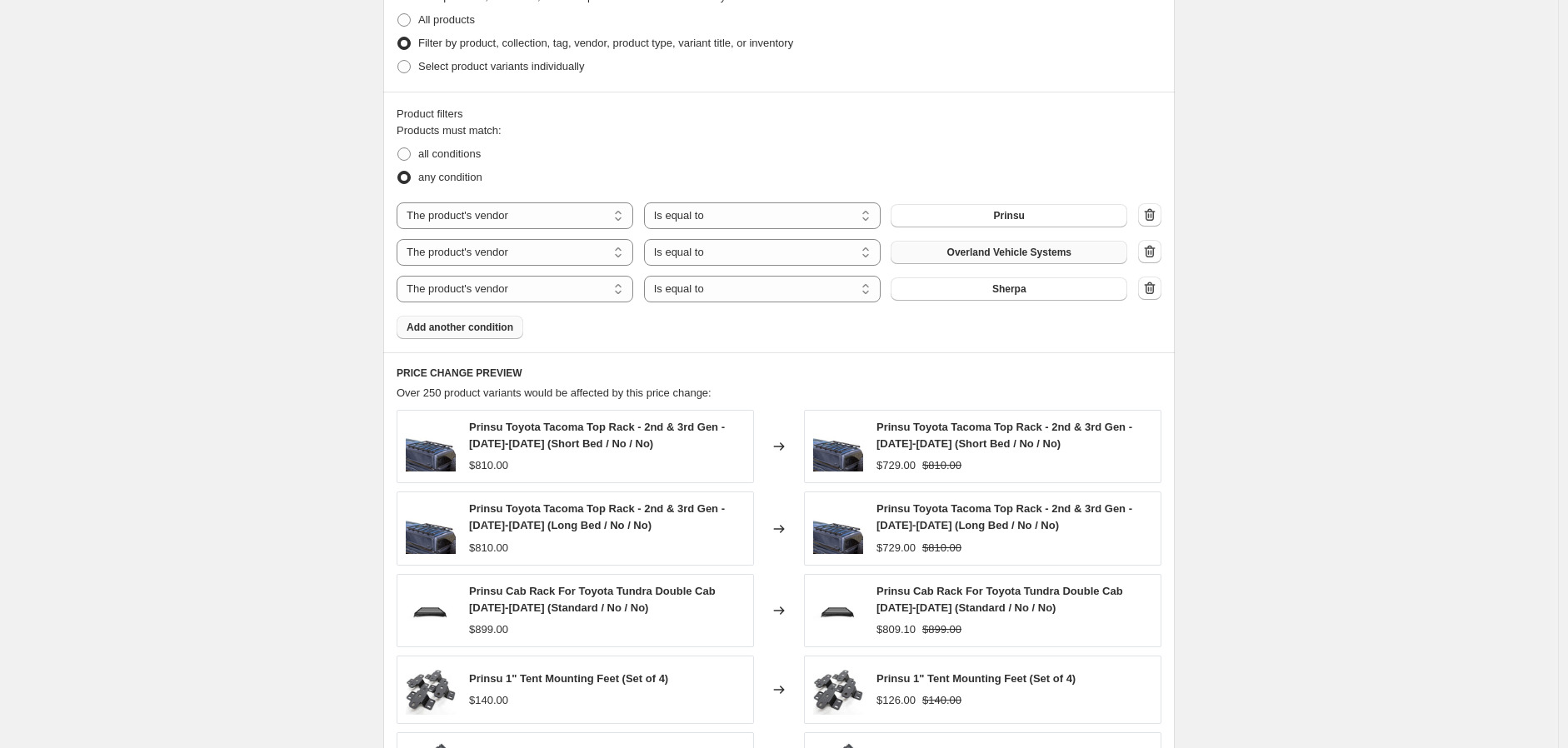
scroll to position [1478, 0]
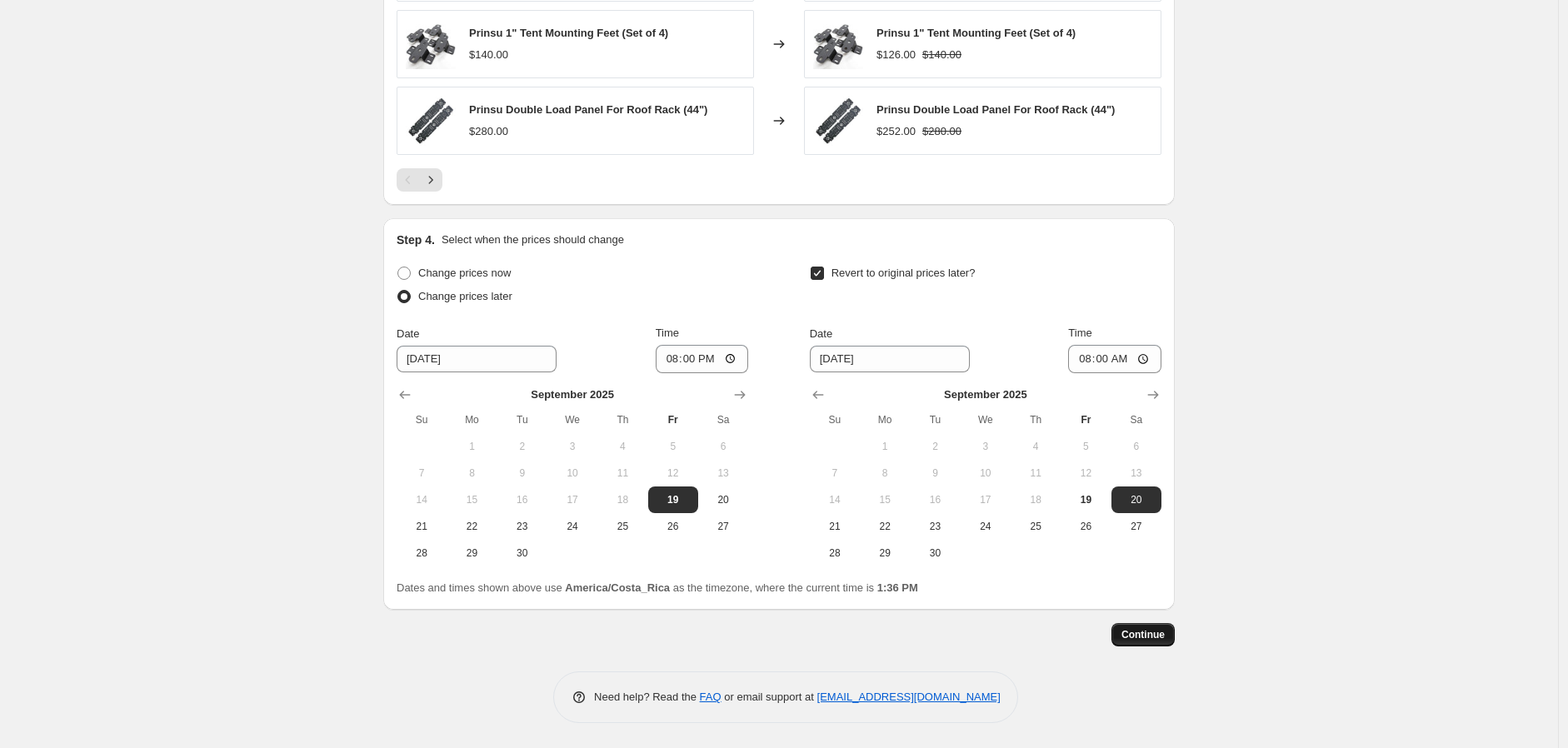
click at [1152, 636] on span "Continue" at bounding box center [1143, 634] width 44 height 13
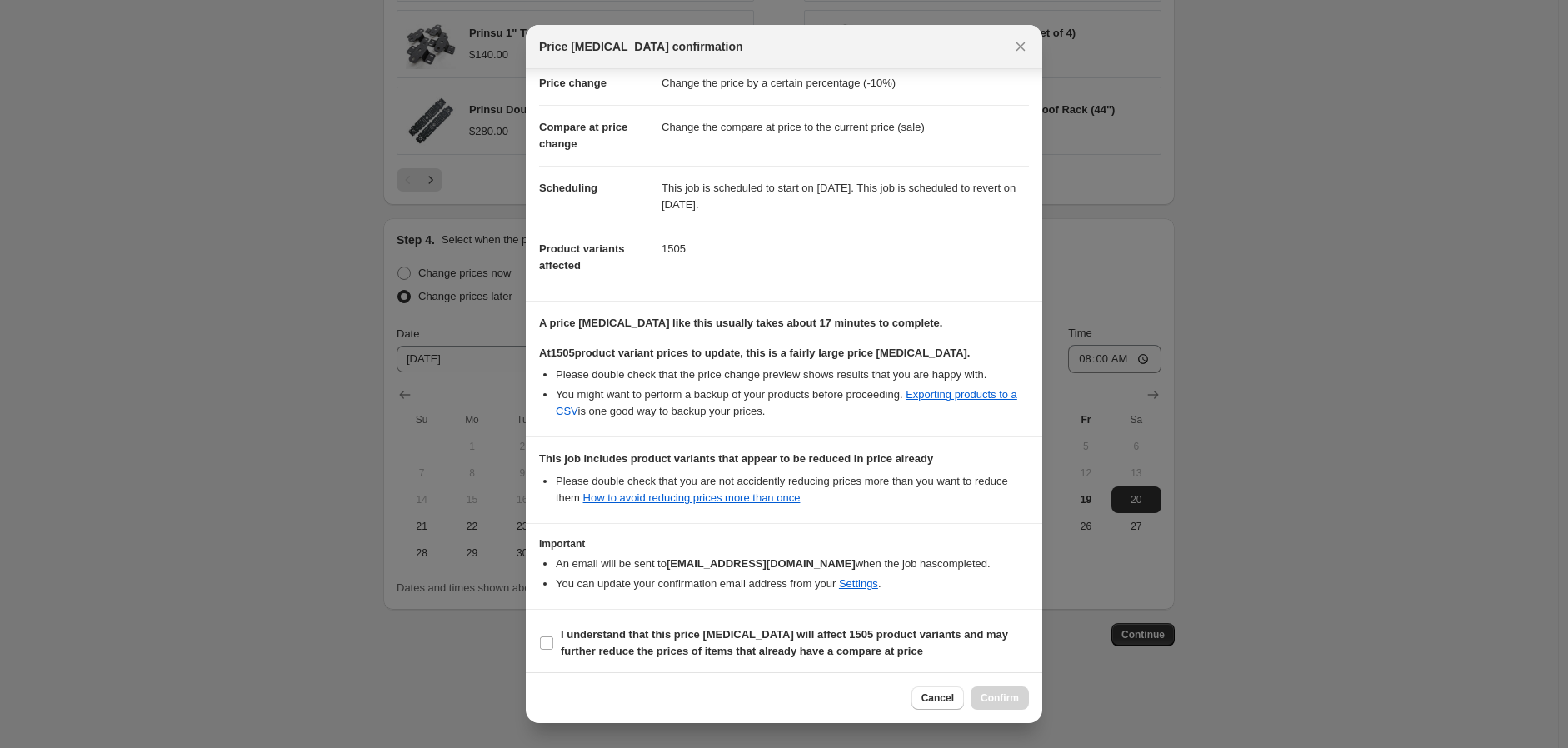
scroll to position [59, 0]
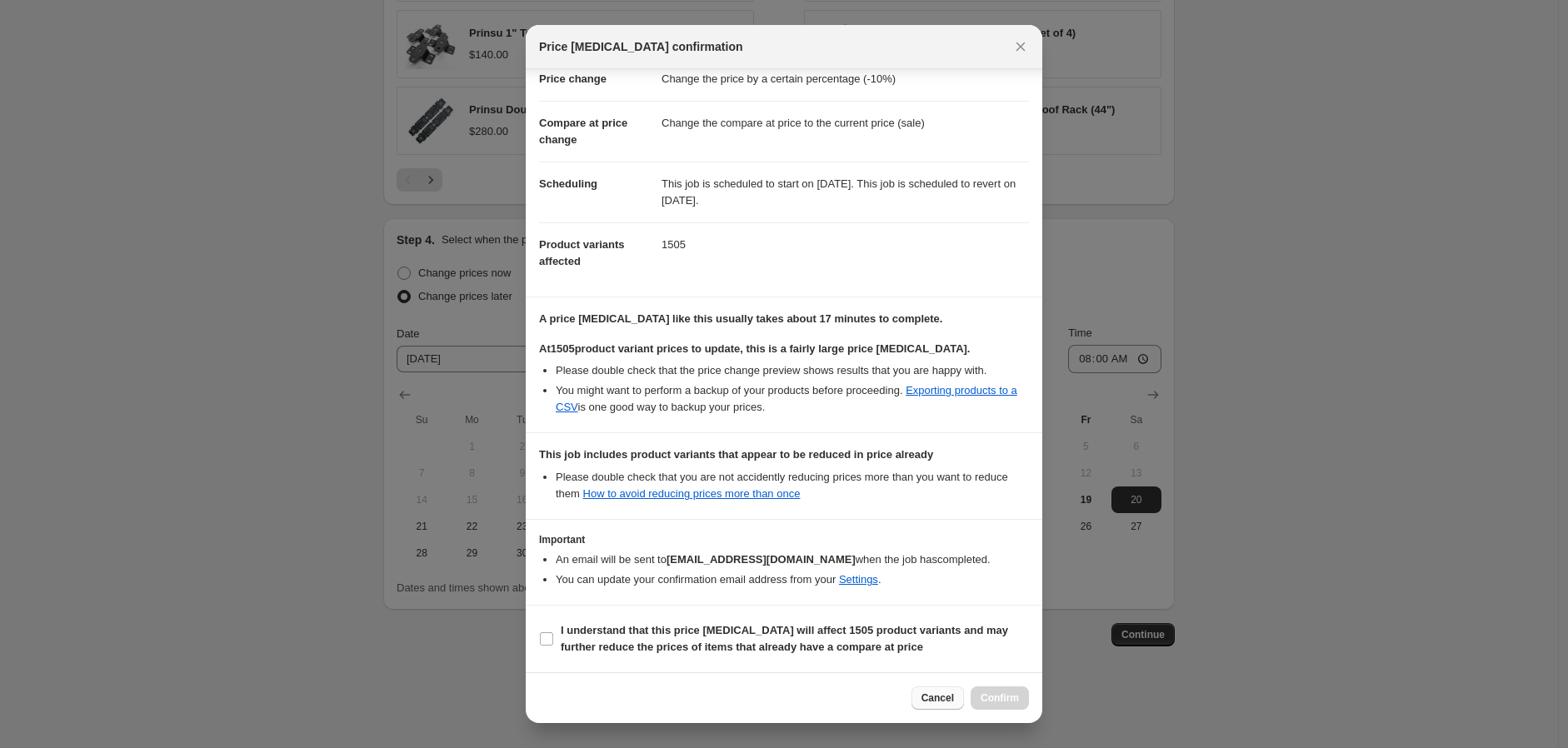
click at [939, 703] on span "Cancel" at bounding box center [938, 697] width 33 height 13
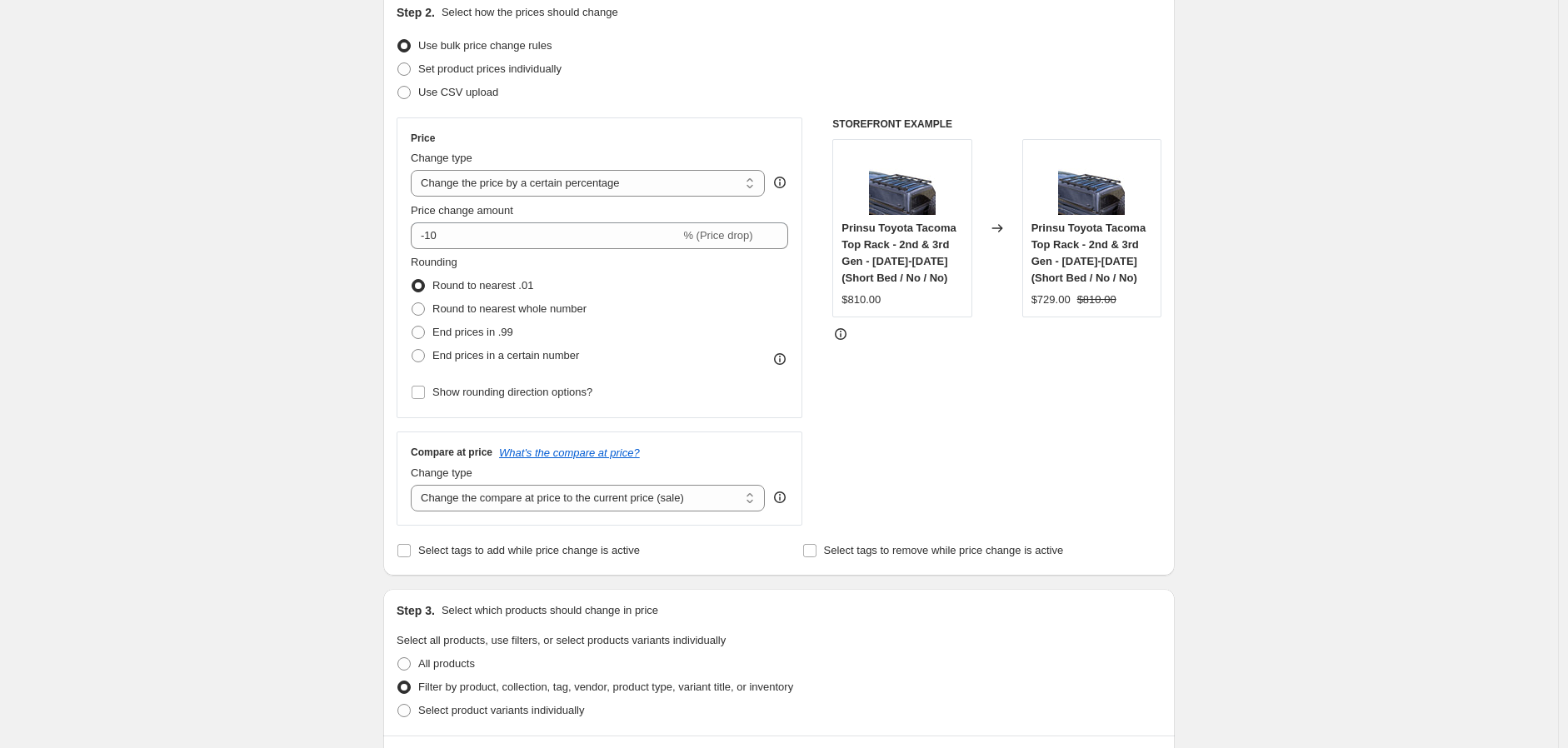
scroll to position [0, 0]
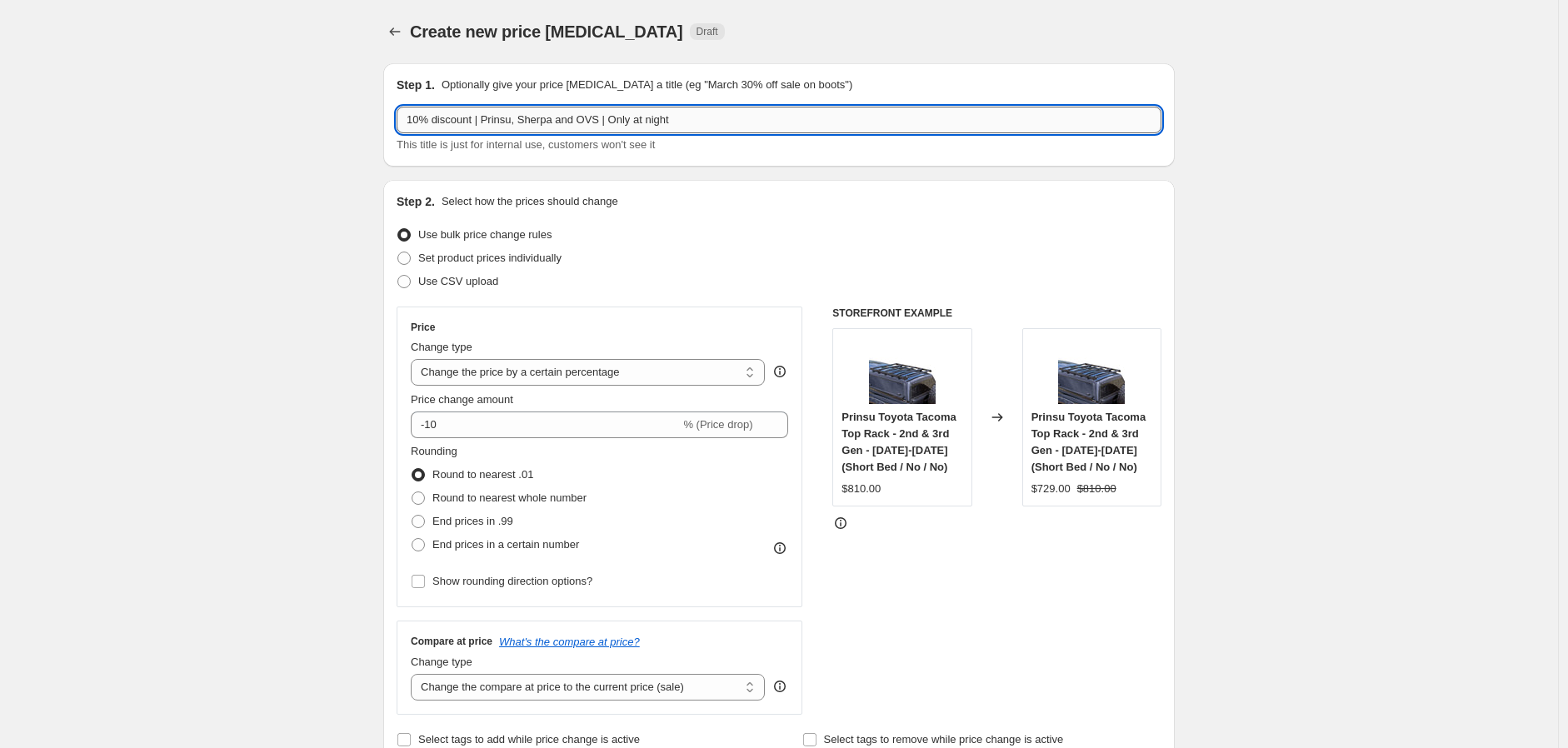
click at [407, 120] on input "10% discount | Prinsu, Sherpa and OVS | Only at night" at bounding box center [780, 120] width 765 height 27
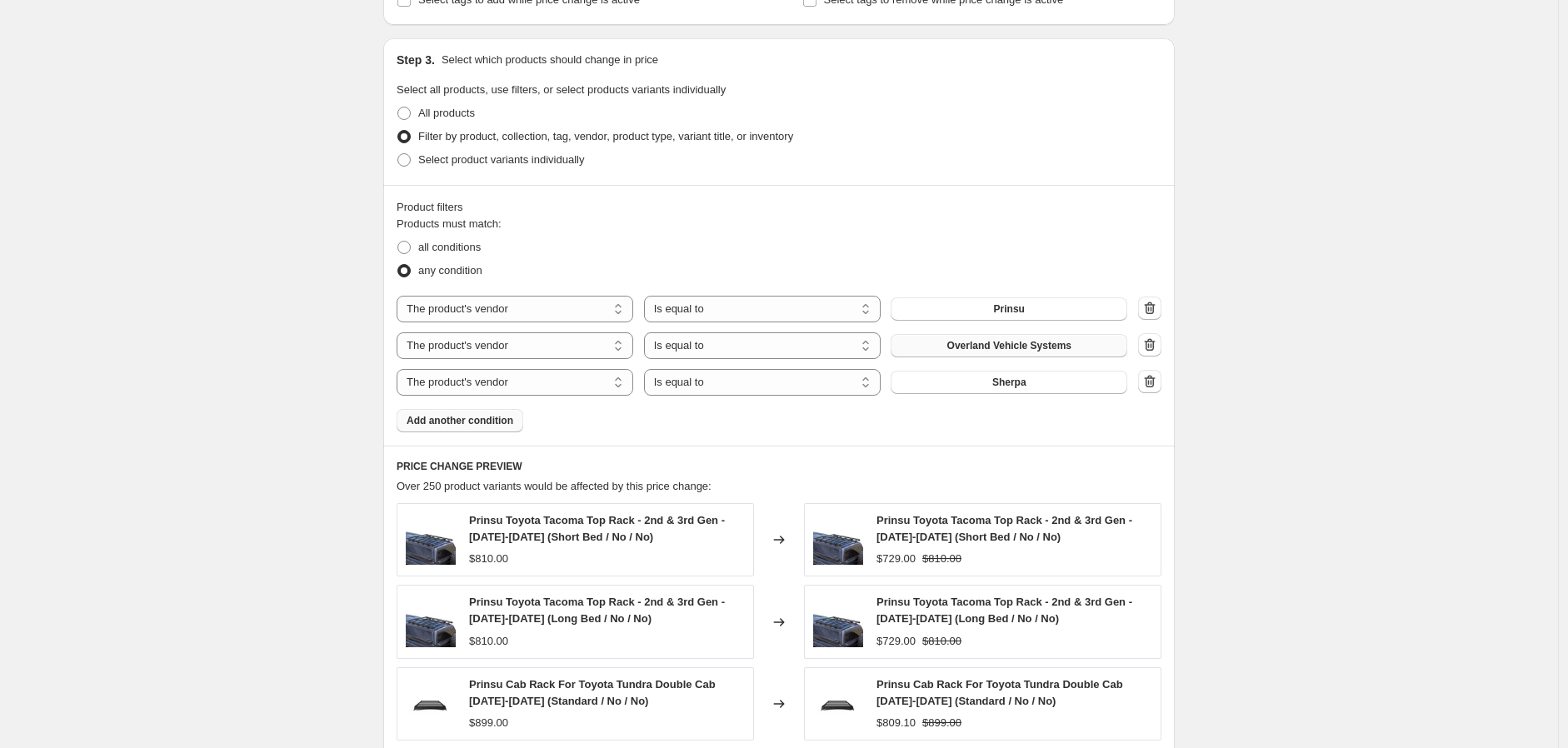
scroll to position [1478, 0]
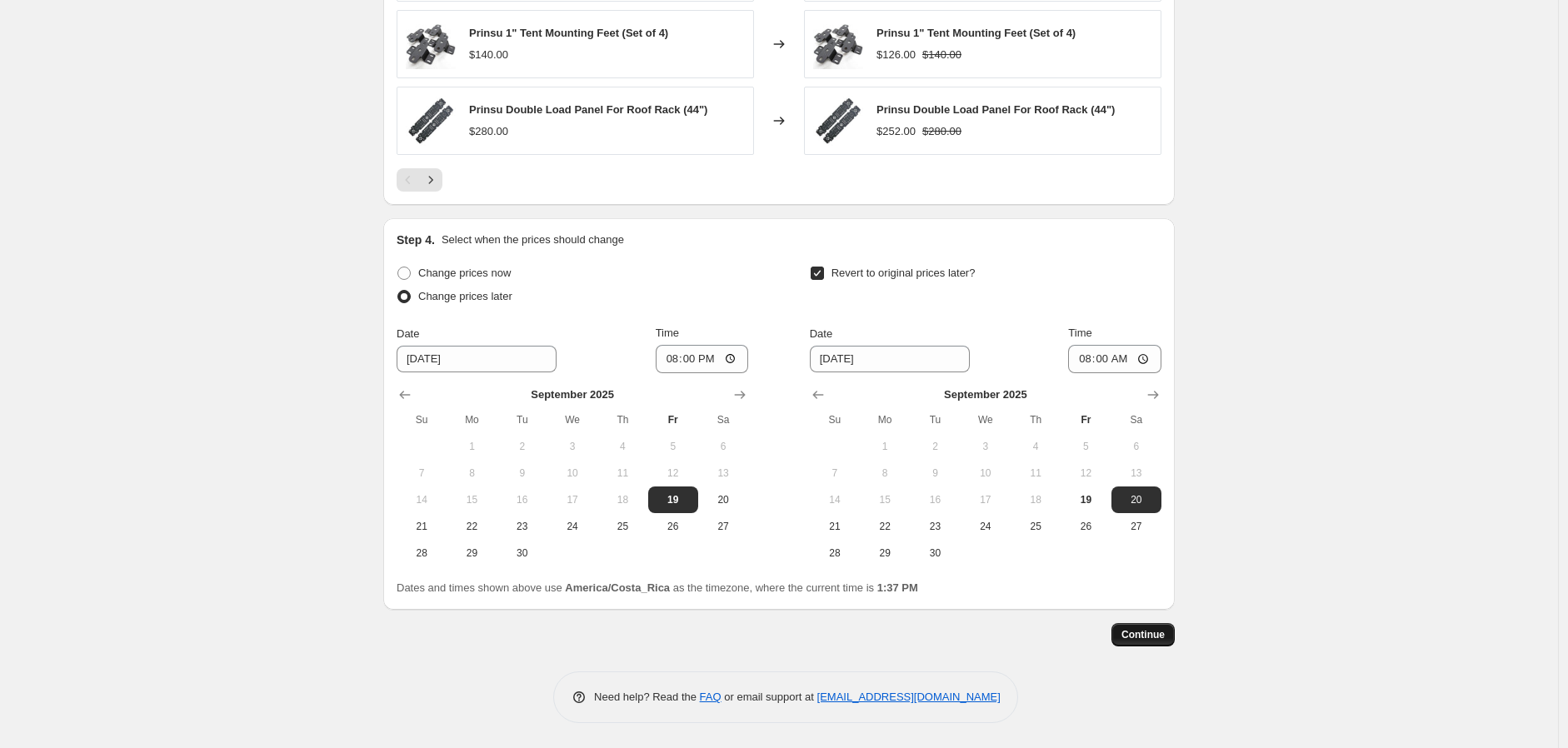
type input "9/19 10% discount | Prinsu, Sherpa and OVS | Only at night"
click at [1159, 631] on span "Continue" at bounding box center [1143, 634] width 44 height 13
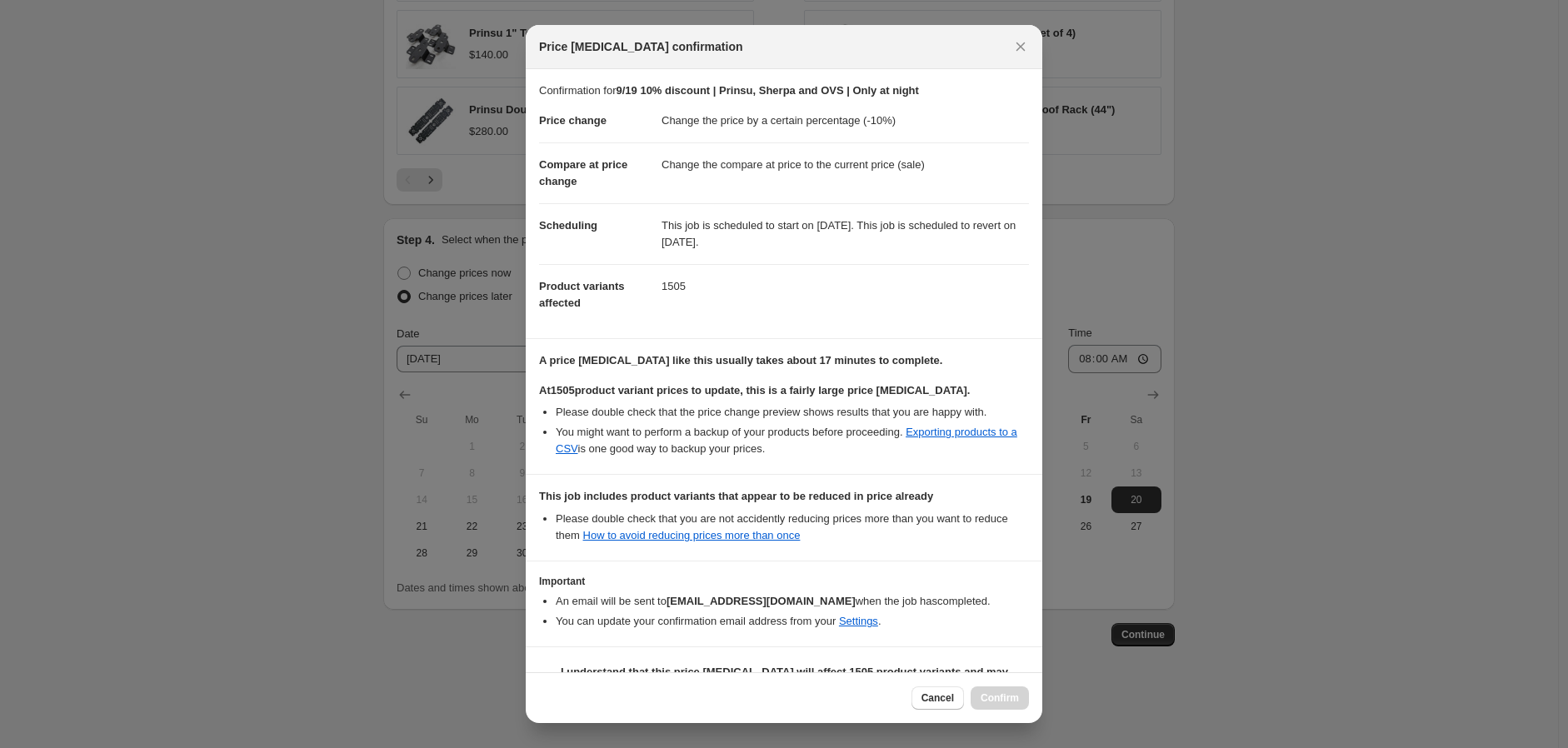
scroll to position [59, 0]
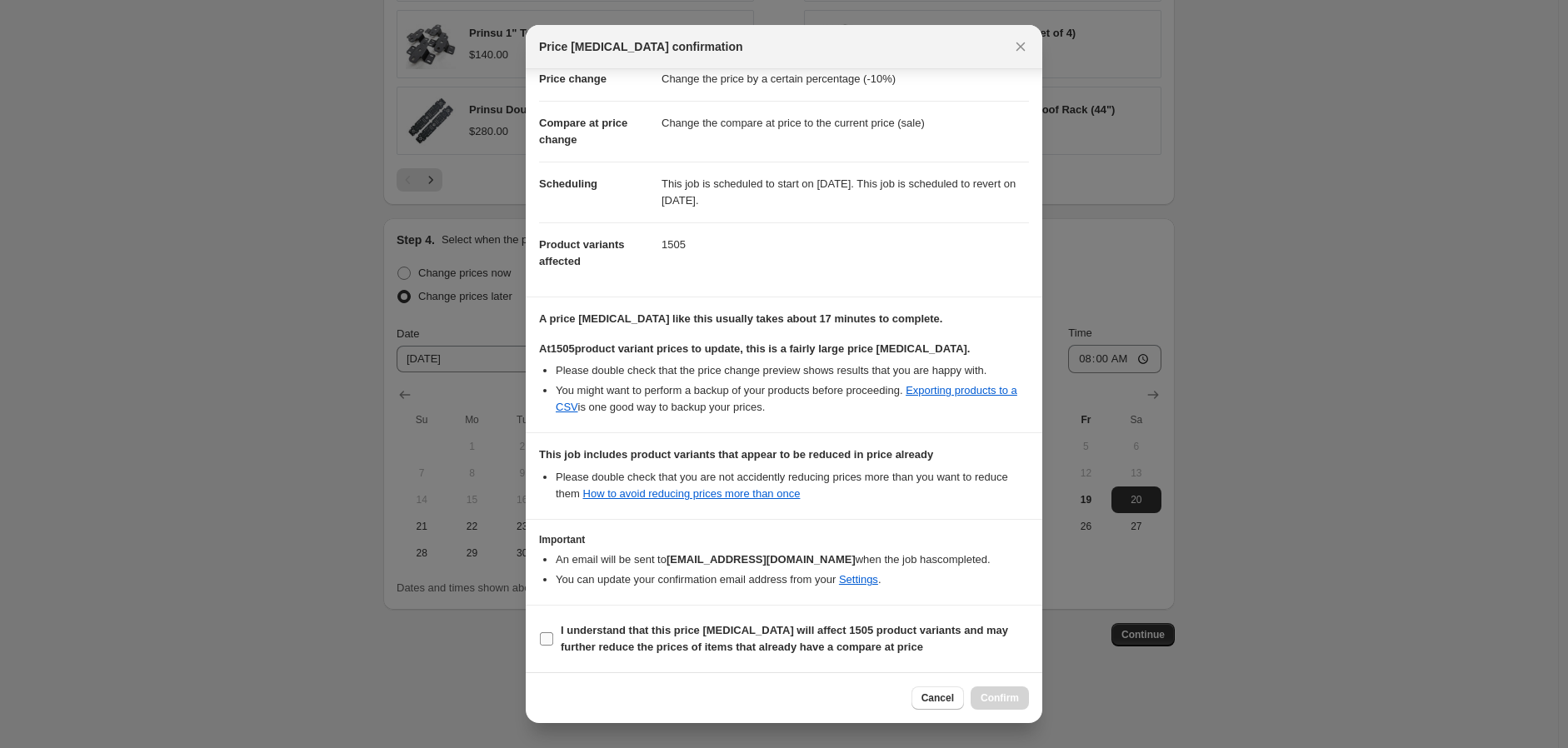
click at [546, 636] on input "I understand that this price [MEDICAL_DATA] will affect 1505 product variants a…" at bounding box center [546, 638] width 13 height 13
checkbox input "true"
click at [1009, 697] on span "Confirm" at bounding box center [1000, 697] width 38 height 13
